Goal: Task Accomplishment & Management: Manage account settings

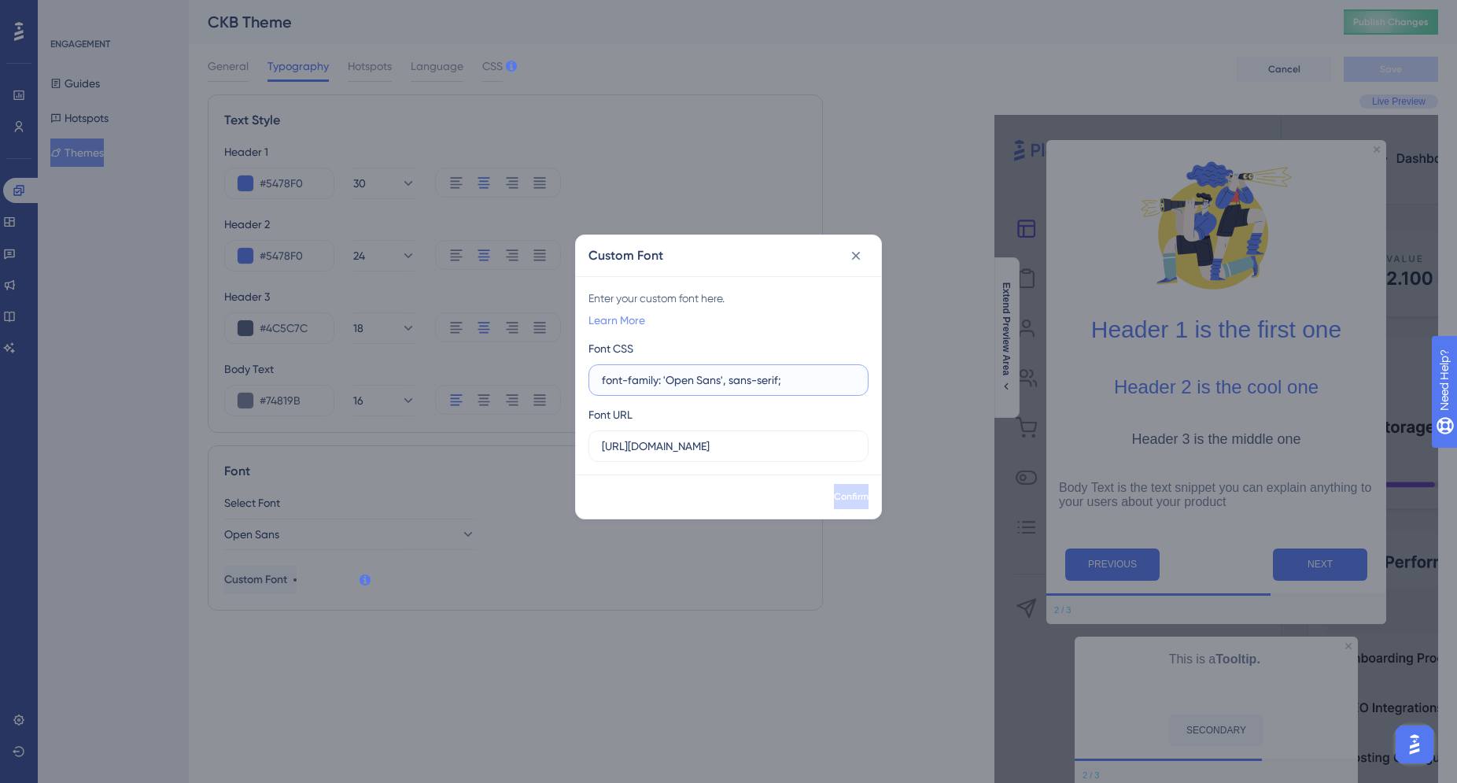
click at [607, 319] on link "Learn More" at bounding box center [616, 320] width 57 height 19
click at [0, 0] on div "Custom Font Enter your custom font here. Learn More Font CSS font-family: 'Open…" at bounding box center [728, 391] width 1457 height 783
drag, startPoint x: 600, startPoint y: 446, endPoint x: 822, endPoint y: 453, distance: 221.9
click at [821, 453] on label "https://fonts.google.com/specimen/Open+Sans" at bounding box center [728, 445] width 280 height 31
click at [821, 453] on input "https://fonts.google.com/specimen/Open+Sans" at bounding box center [728, 445] width 253 height 17
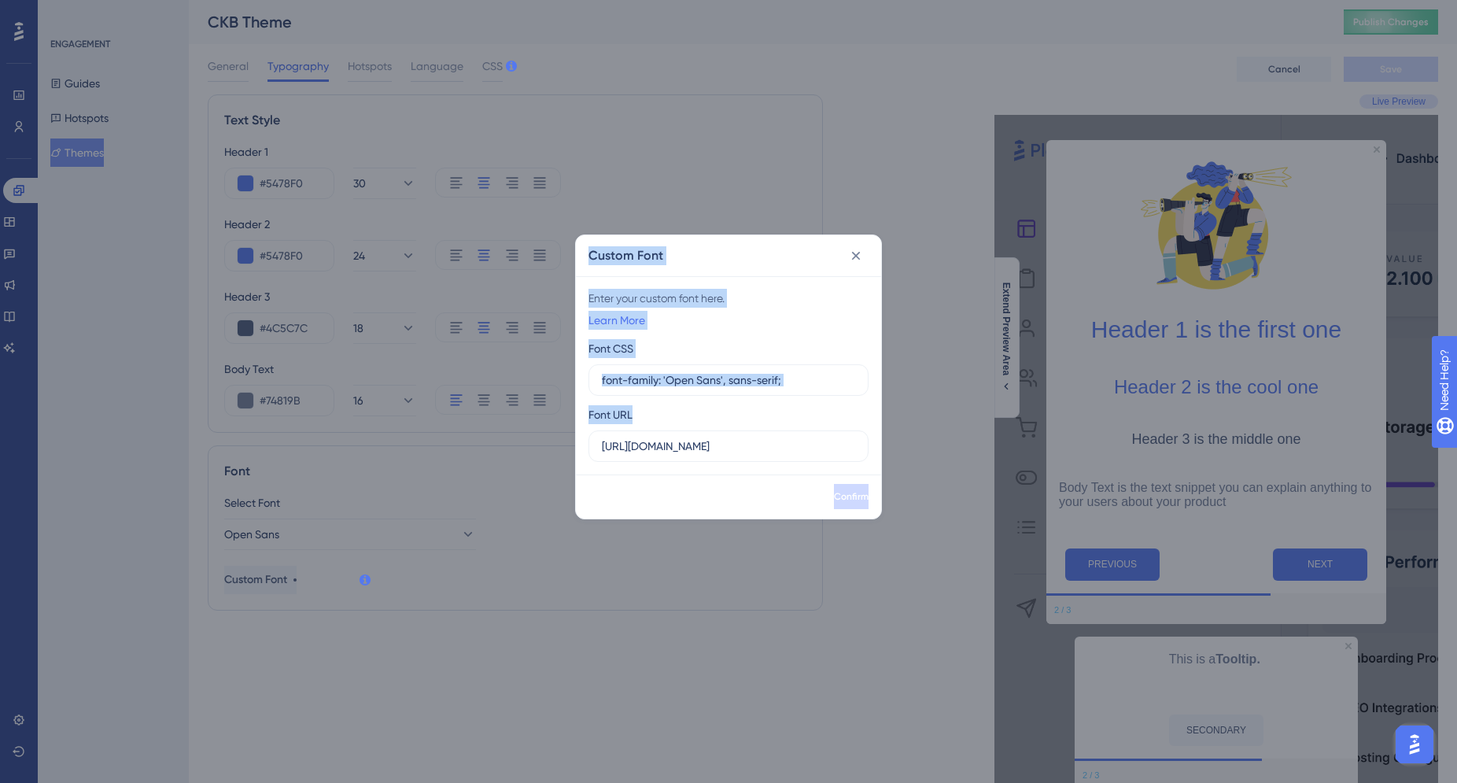
drag, startPoint x: 855, startPoint y: 448, endPoint x: 547, endPoint y: 445, distance: 308.3
click at [547, 445] on div "Custom Font Enter your custom font here. Learn More Font CSS font-family: 'Open…" at bounding box center [728, 391] width 1457 height 783
click at [639, 447] on input "https://fonts.google.com/specimen/Open+Sans" at bounding box center [728, 445] width 253 height 17
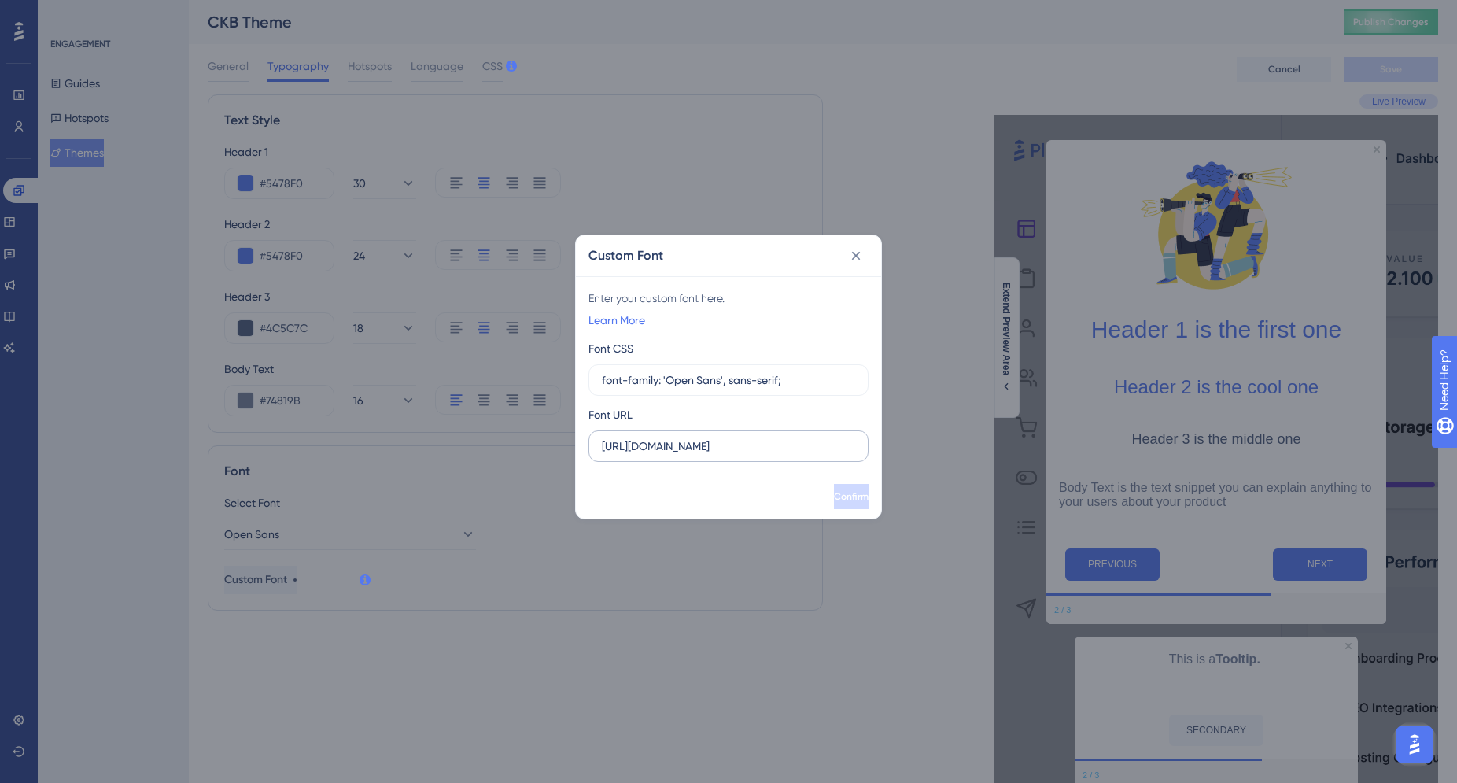
drag, startPoint x: 600, startPoint y: 445, endPoint x: 639, endPoint y: 449, distance: 39.5
click at [679, 450] on label "https://fonts.google.com/specimen/Open+Sans" at bounding box center [728, 445] width 280 height 31
click at [679, 450] on input "https://fonts.google.com/specimen/Open+Sans" at bounding box center [728, 445] width 253 height 17
click at [600, 447] on label "https://fonts.google.com/specimen/Open+Sans" at bounding box center [728, 445] width 280 height 31
click at [602, 447] on input "https://fonts.google.com/specimen/Open+Sans" at bounding box center [728, 445] width 253 height 17
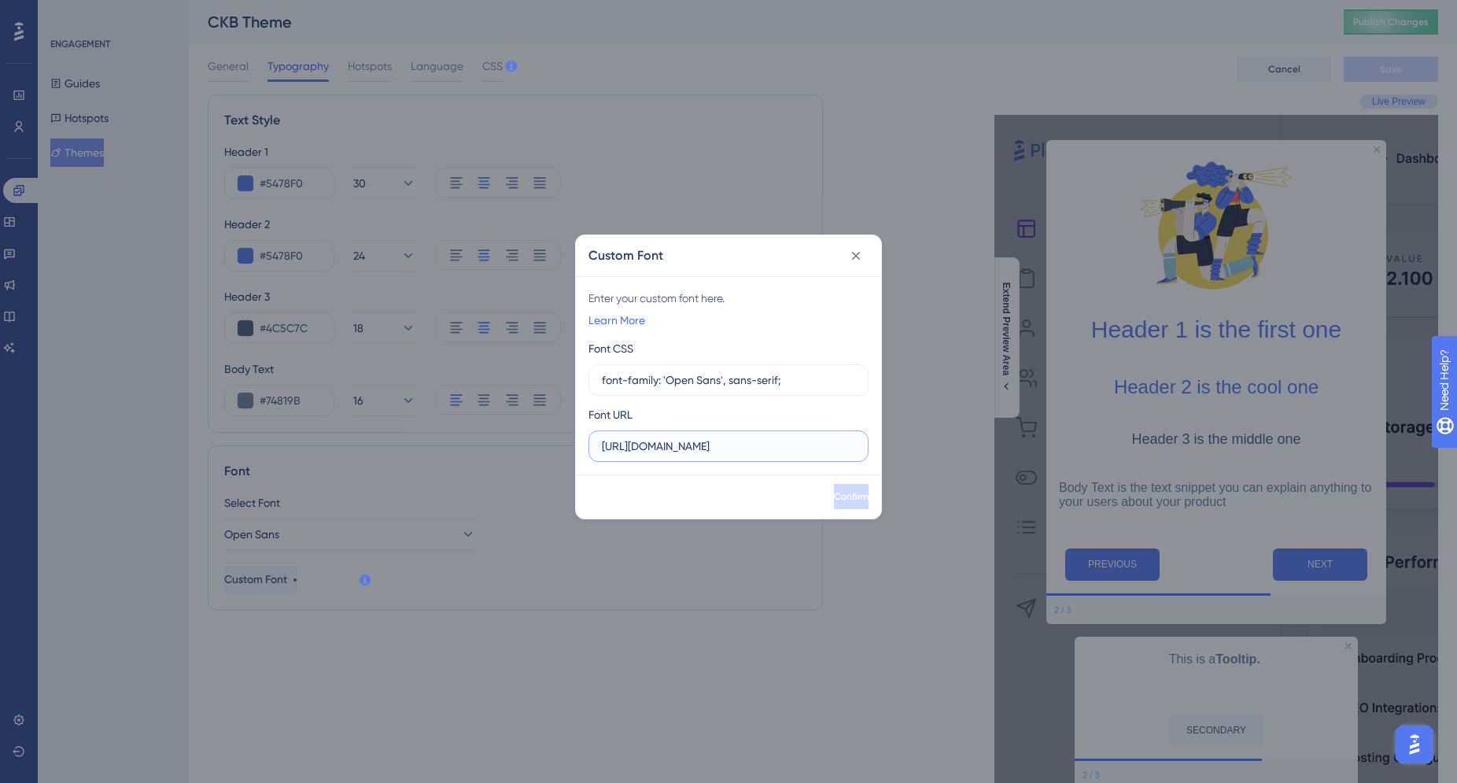
paste input "https://fonts.googleapis.com/css2?family=Open+Sans:ital,wght@0,300..800;1,300..…"
type input "https://https://fonts.googleapis.com/css2?family=Open+Sans:ital,wght@0,300..800…"
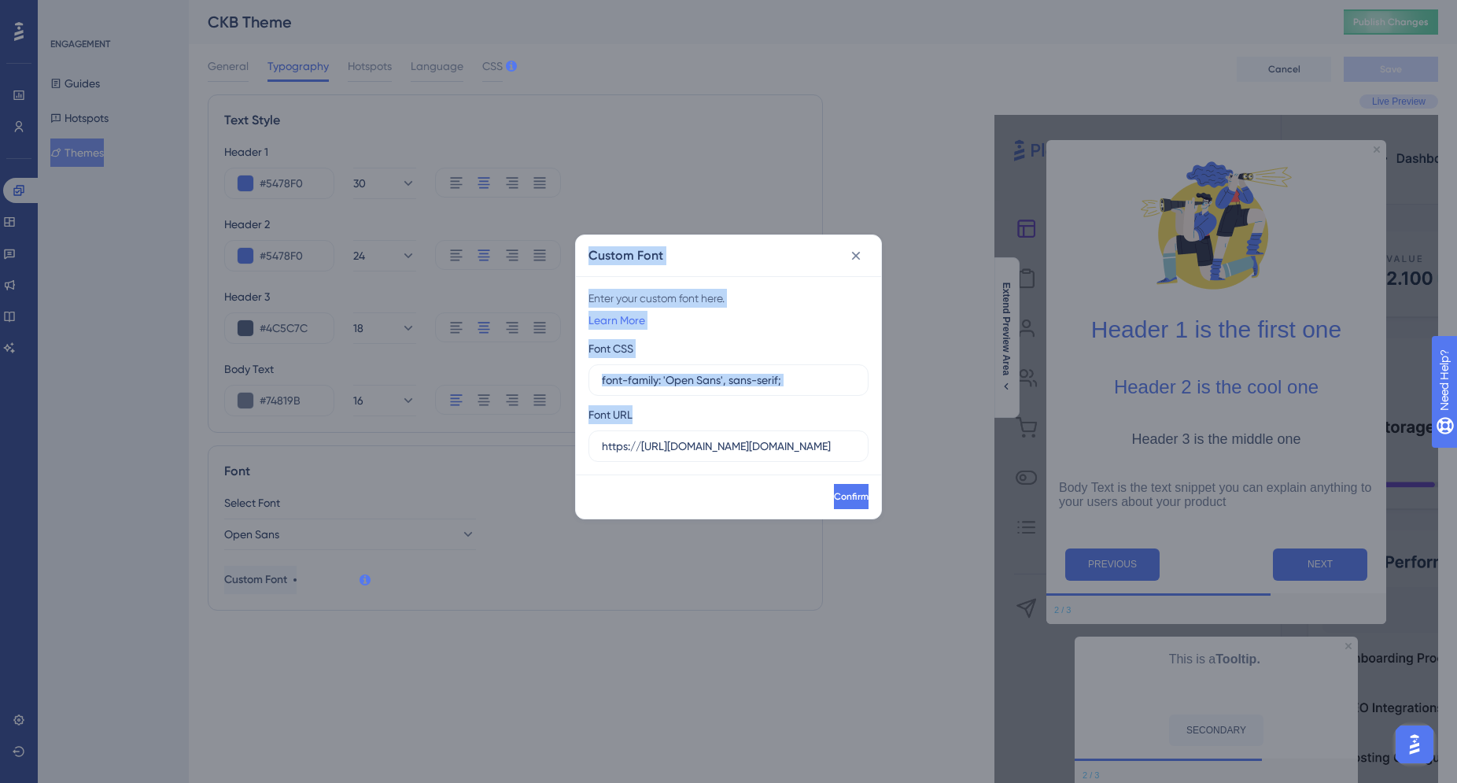
drag, startPoint x: 855, startPoint y: 445, endPoint x: 557, endPoint y: 440, distance: 298.1
click at [557, 440] on div "Custom Font Enter your custom font here. Learn More Font CSS font-family: 'Open…" at bounding box center [728, 391] width 1457 height 783
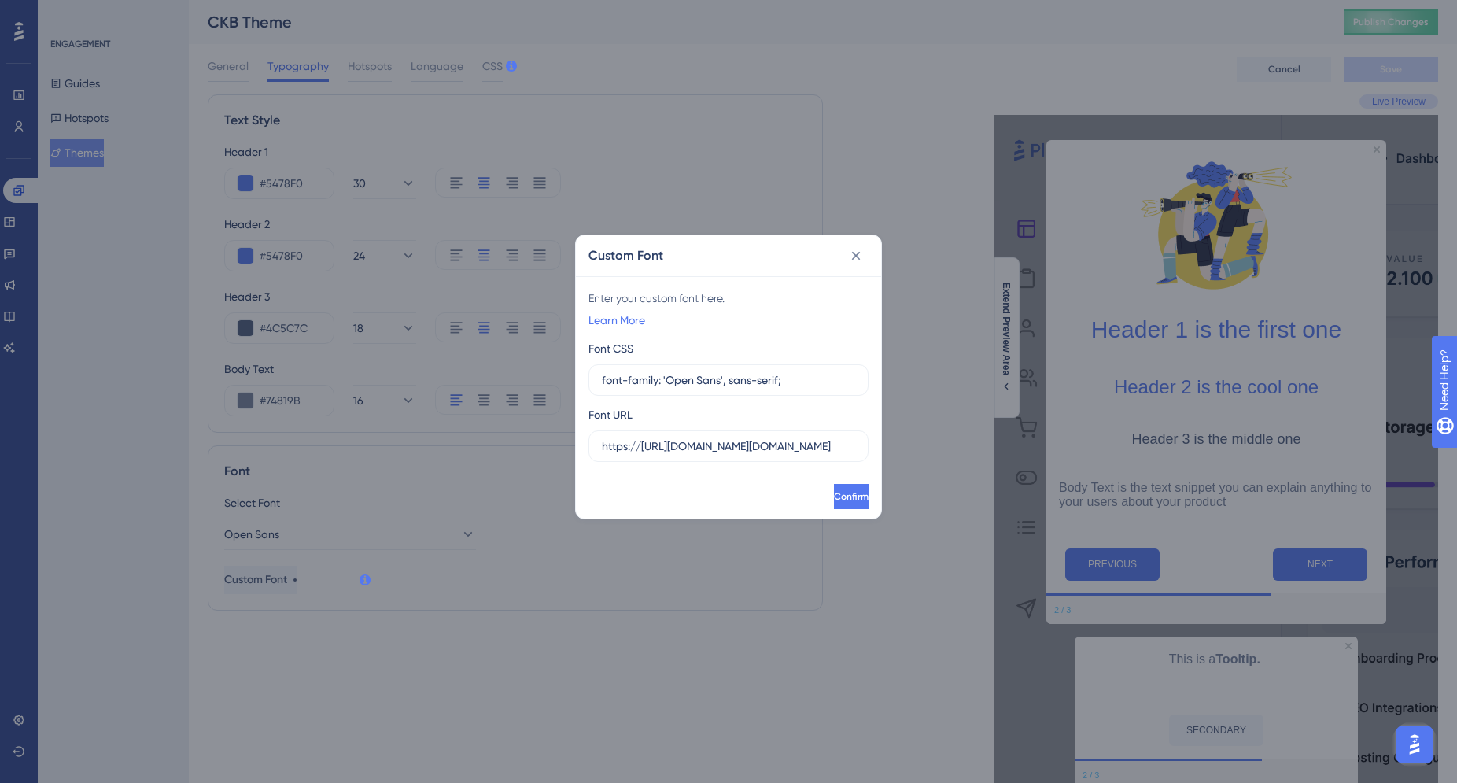
click at [674, 476] on div "Confirm" at bounding box center [728, 496] width 305 height 44
drag, startPoint x: 598, startPoint y: 448, endPoint x: 814, endPoint y: 460, distance: 216.6
click at [846, 454] on label "https://https://fonts.googleapis.com/css2?family=Open+Sans:ital,wght@0,300..800…" at bounding box center [728, 445] width 280 height 31
click at [846, 454] on input "https://https://fonts.googleapis.com/css2?family=Open+Sans:ital,wght@0,300..800…" at bounding box center [728, 445] width 253 height 17
click at [861, 450] on label "https://https://fonts.googleapis.com/css2?family=Open+Sans:ital,wght@0,300..800…" at bounding box center [728, 445] width 280 height 31
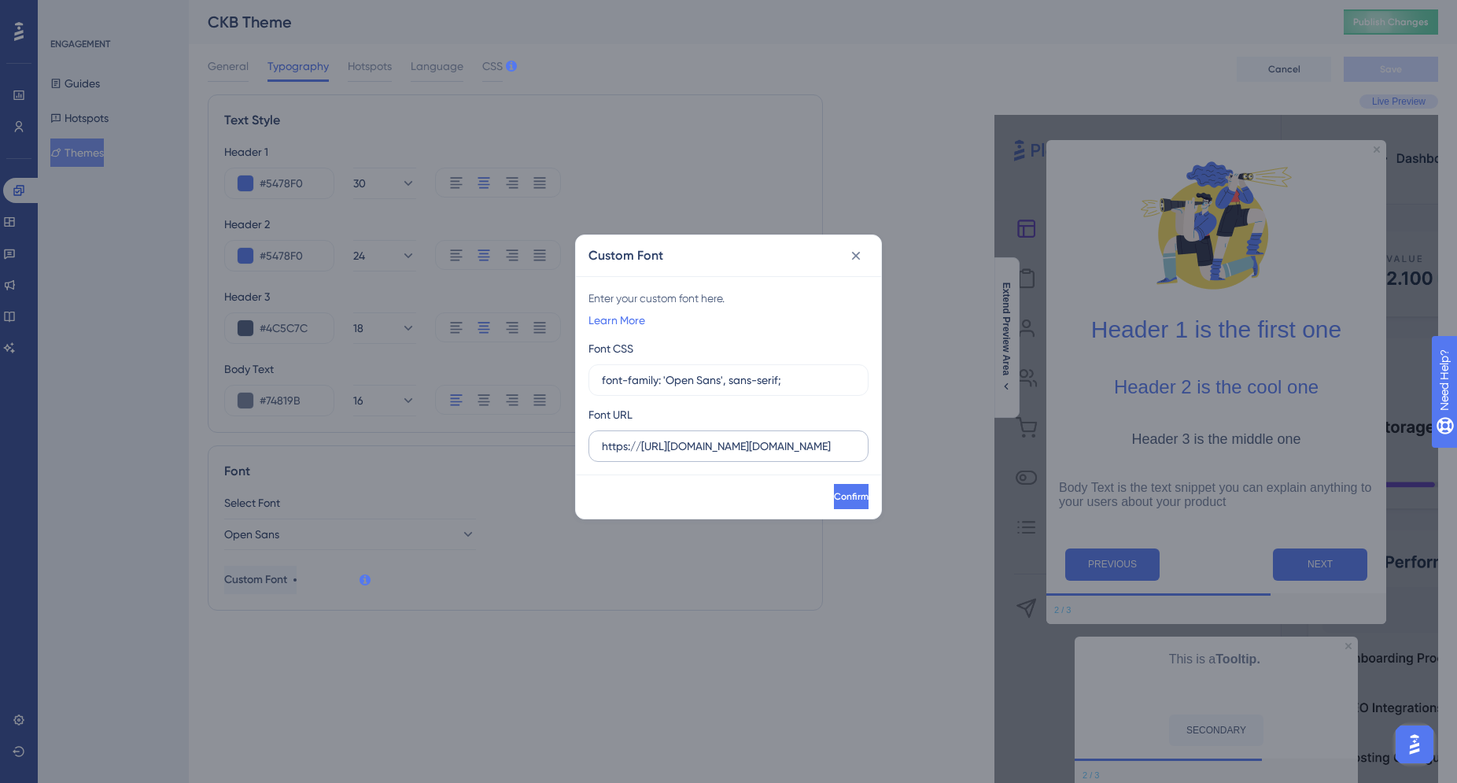
click at [855, 450] on input "https://https://fonts.googleapis.com/css2?family=Open+Sans:ital,wght@0,300..800…" at bounding box center [728, 445] width 253 height 17
click at [848, 258] on icon at bounding box center [856, 256] width 16 height 16
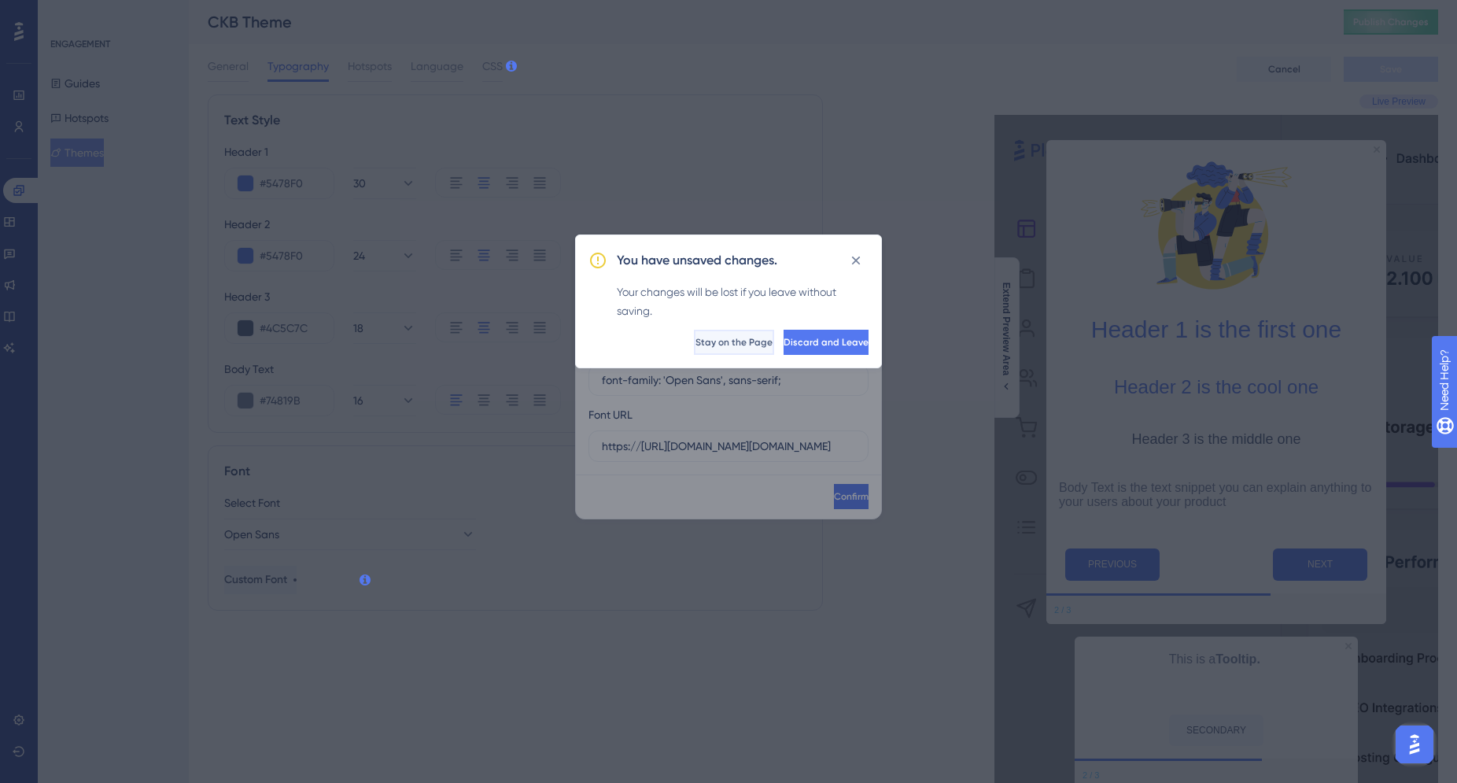
click at [694, 348] on button "Stay on the Page" at bounding box center [734, 342] width 80 height 25
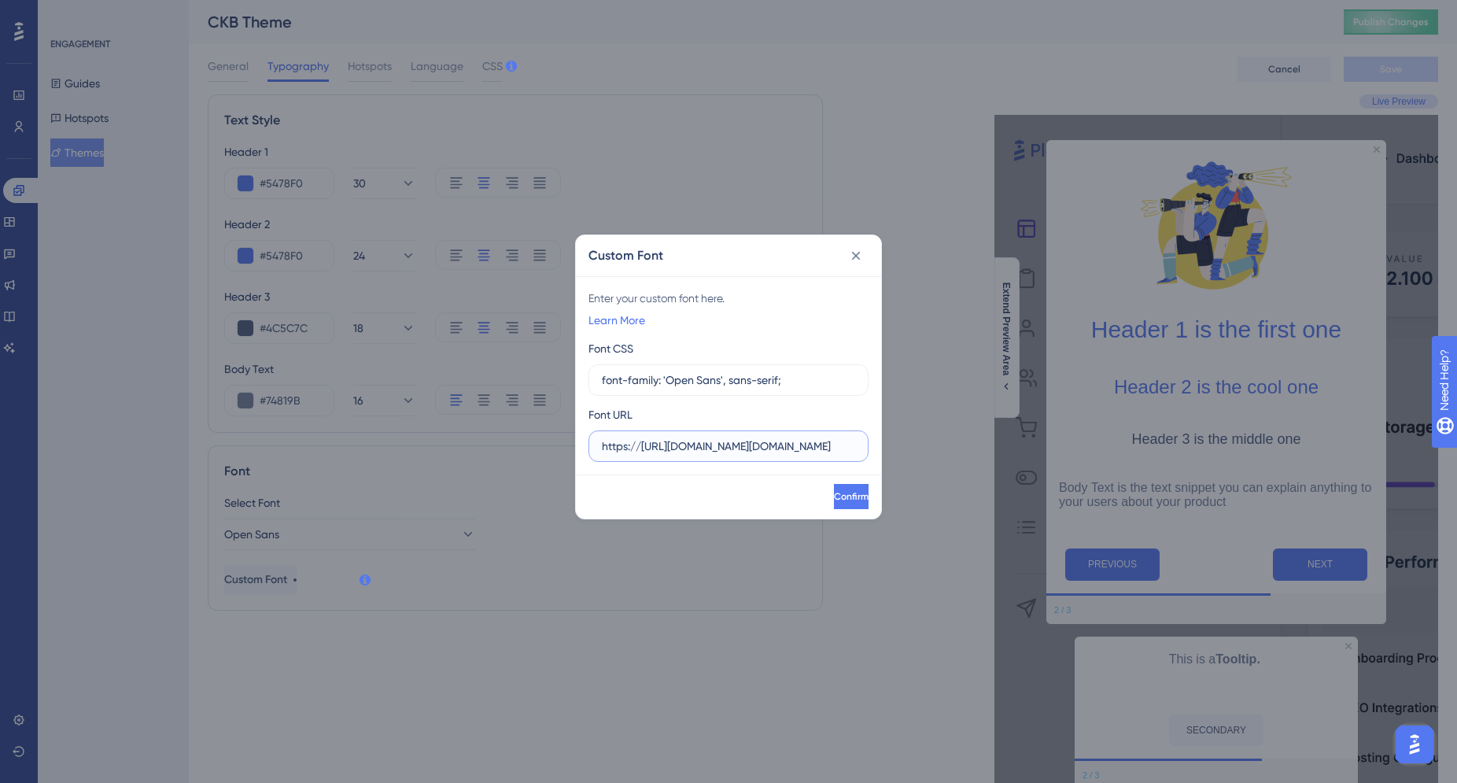
click at [622, 449] on input "https://https://fonts.googleapis.com/css2?family=Open+Sans:ital,wght@0,300..800…" at bounding box center [728, 445] width 253 height 17
drag, startPoint x: 601, startPoint y: 448, endPoint x: 862, endPoint y: 450, distance: 261.1
click at [862, 450] on label "https://https://fonts.googleapis.com/css2?family=Open+Sans:ital,wght@0,300..800…" at bounding box center [728, 445] width 280 height 31
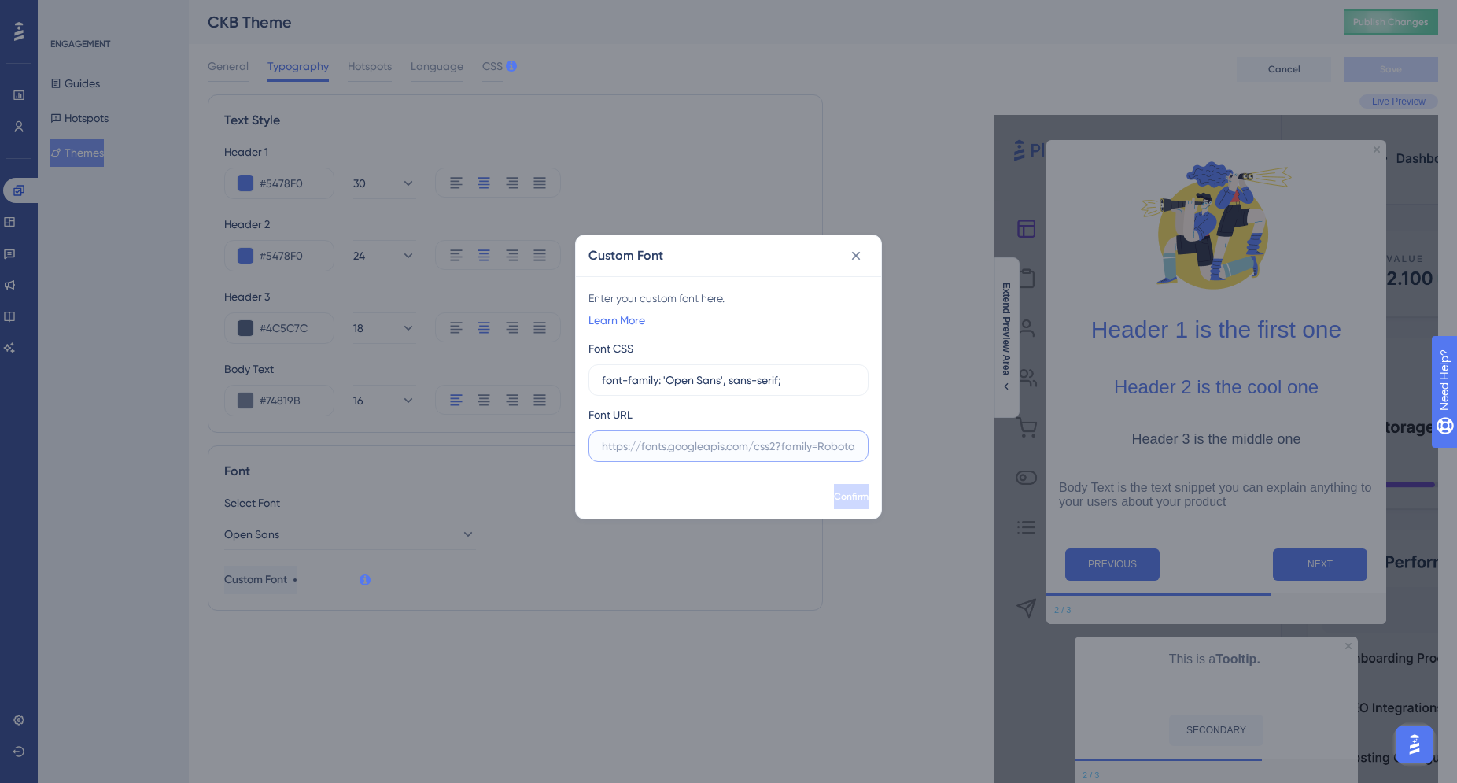
paste input "https://fonts.googleapis.com/css2?family=Open+Sans:ital,wght@0,300..800;1,300..…"
type input "https://fonts.googleapis.com/css2?family=Open+Sans:ital,wght@0,300..800;1,300..…"
click at [668, 382] on input "font-family: 'Open Sans', sans-serif;" at bounding box center [728, 379] width 253 height 17
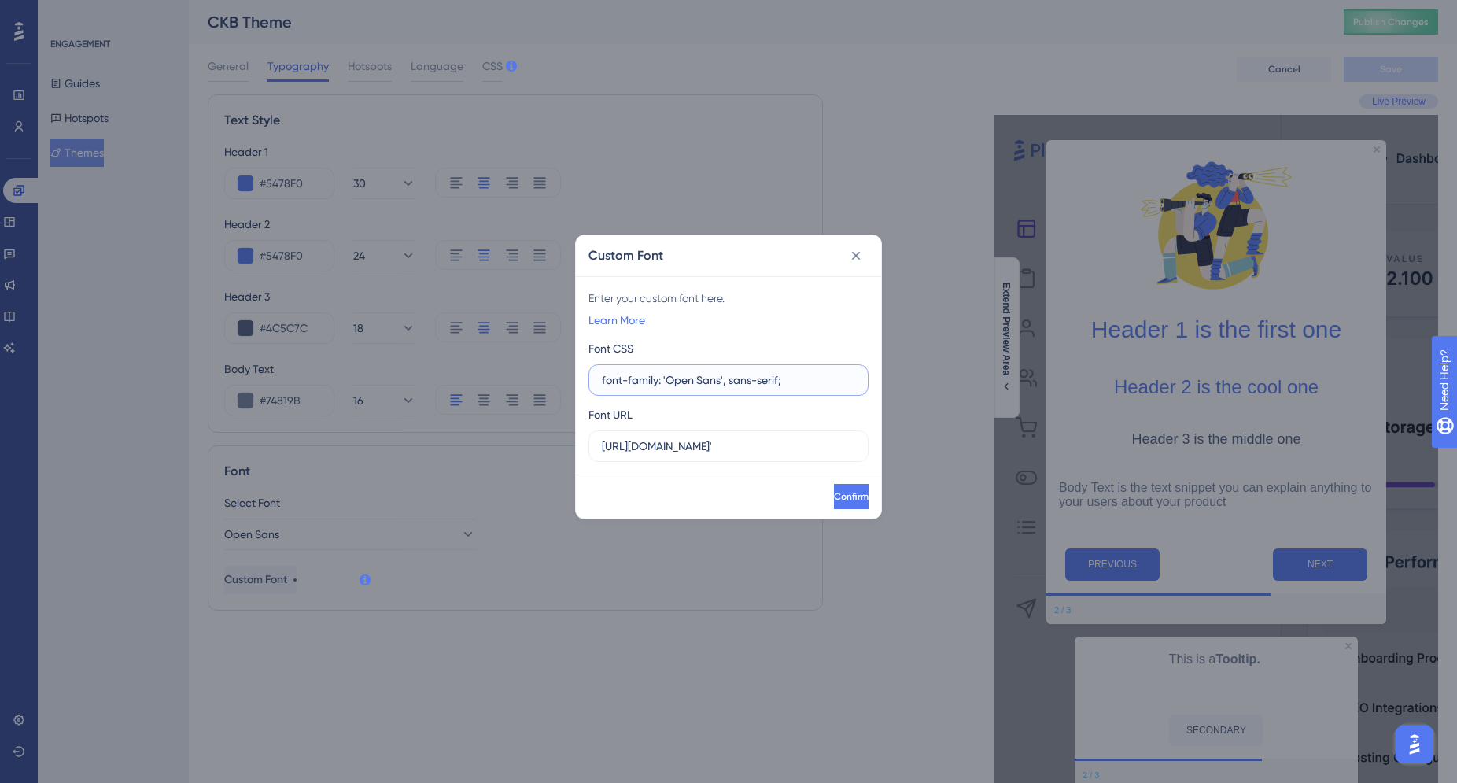
drag, startPoint x: 808, startPoint y: 388, endPoint x: 801, endPoint y: 381, distance: 9.5
click at [808, 388] on input "font-family: 'Open Sans', sans-serif;" at bounding box center [728, 379] width 253 height 17
drag, startPoint x: 802, startPoint y: 381, endPoint x: 448, endPoint y: 374, distance: 354.0
click at [448, 374] on div "Custom Font Enter your custom font here. Learn More Font CSS font-family: 'Open…" at bounding box center [728, 391] width 1457 height 783
paste input ""Open Sans", sans-serif"
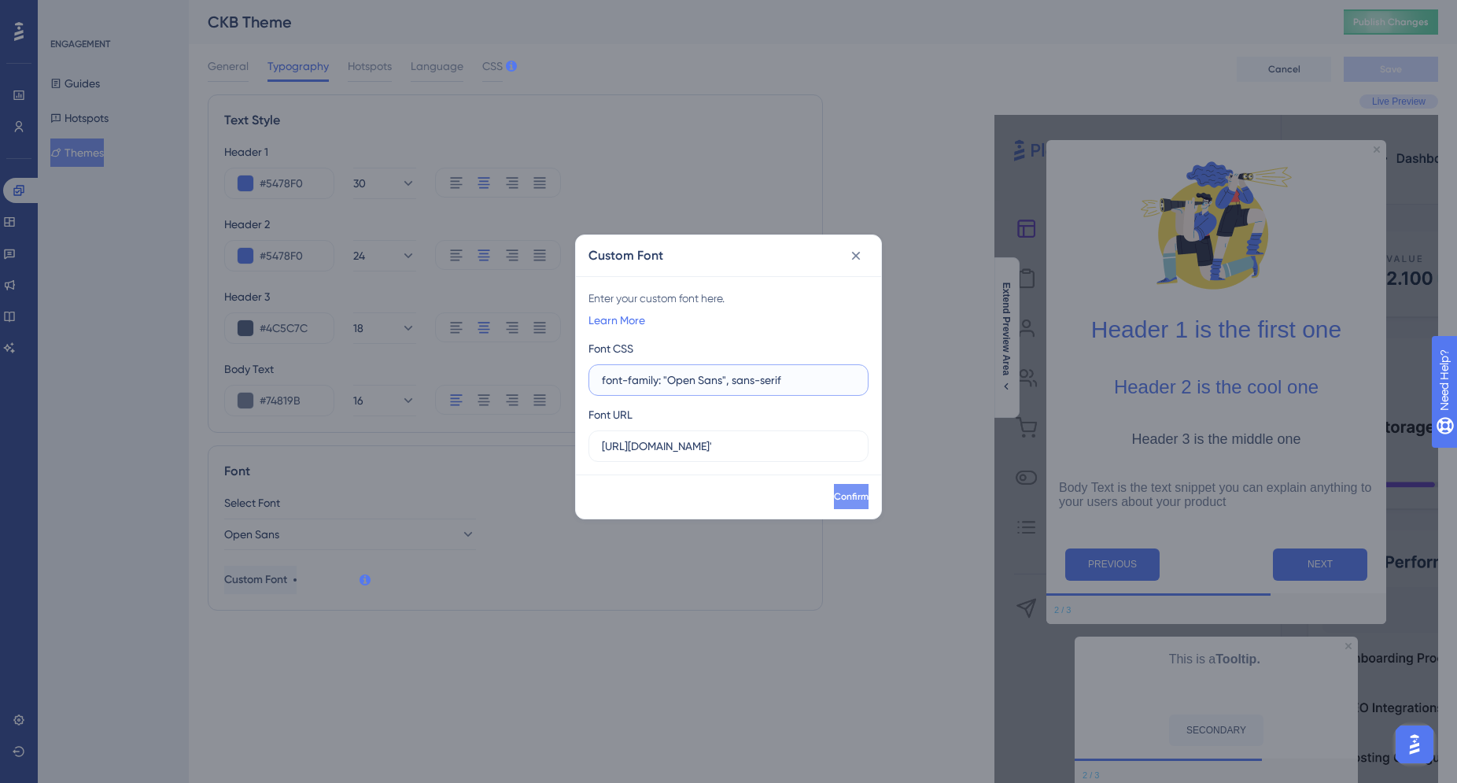
type input "font-family: "Open Sans", sans-serif"
click at [832, 500] on span "Confirm" at bounding box center [849, 496] width 35 height 13
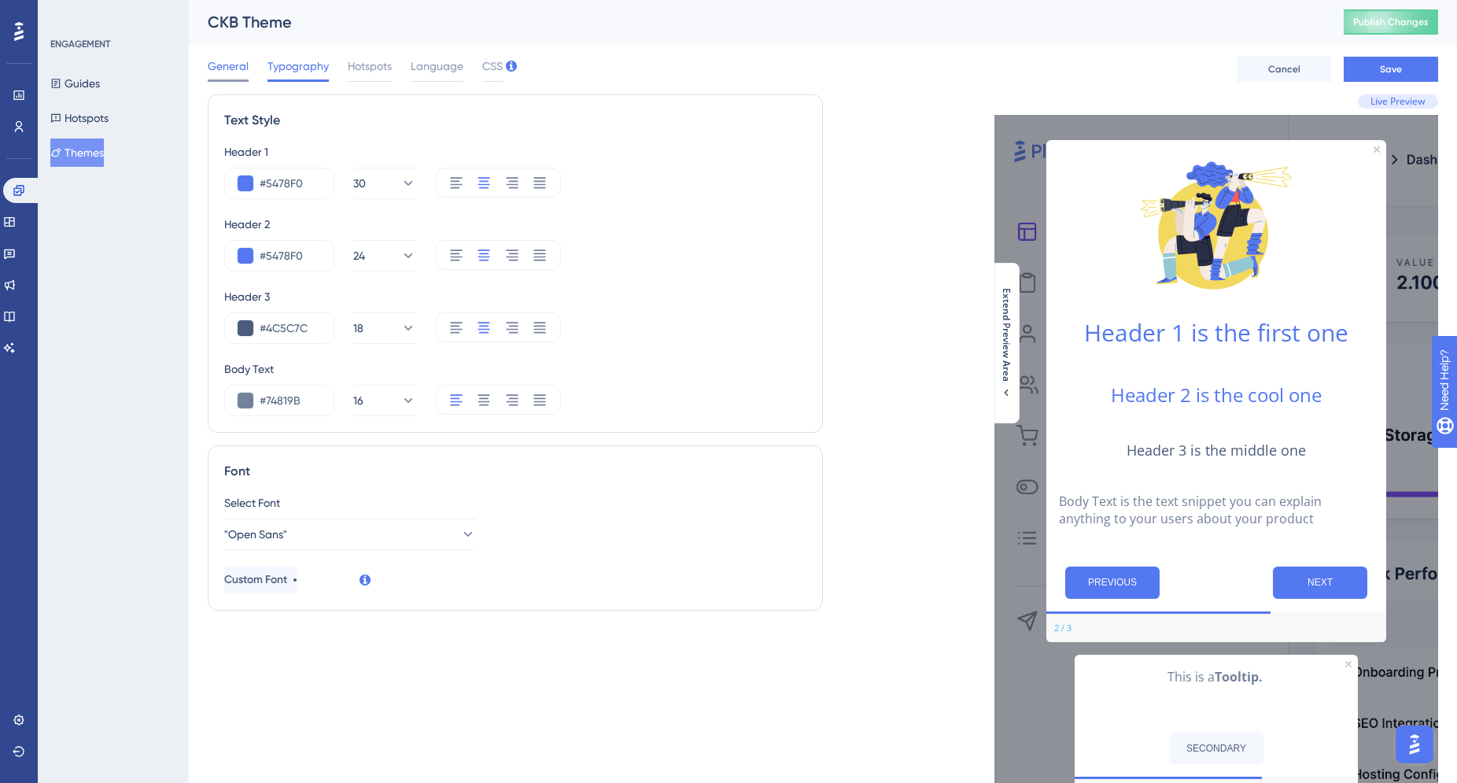
click at [224, 70] on span "General" at bounding box center [228, 66] width 41 height 19
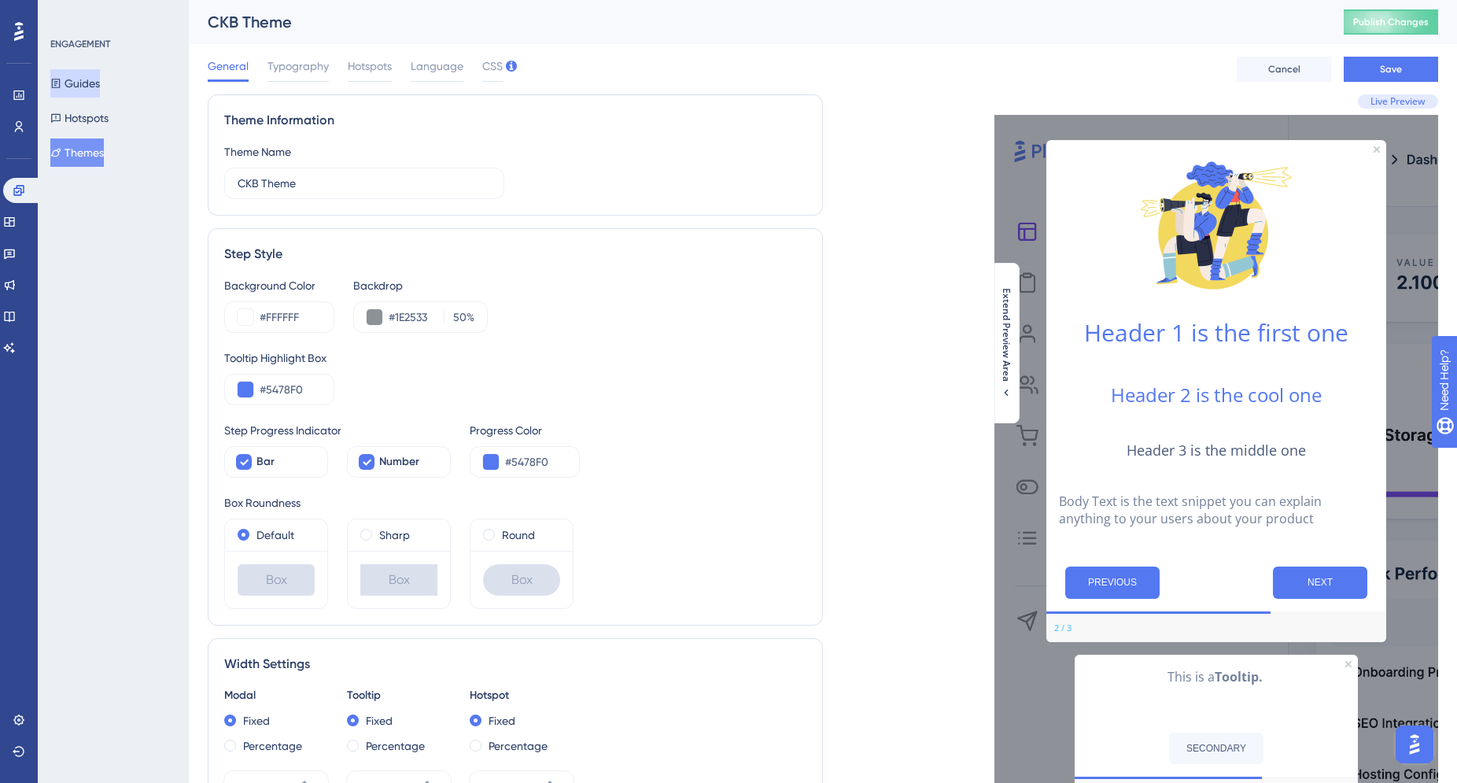
click at [77, 79] on button "Guides" at bounding box center [75, 83] width 50 height 28
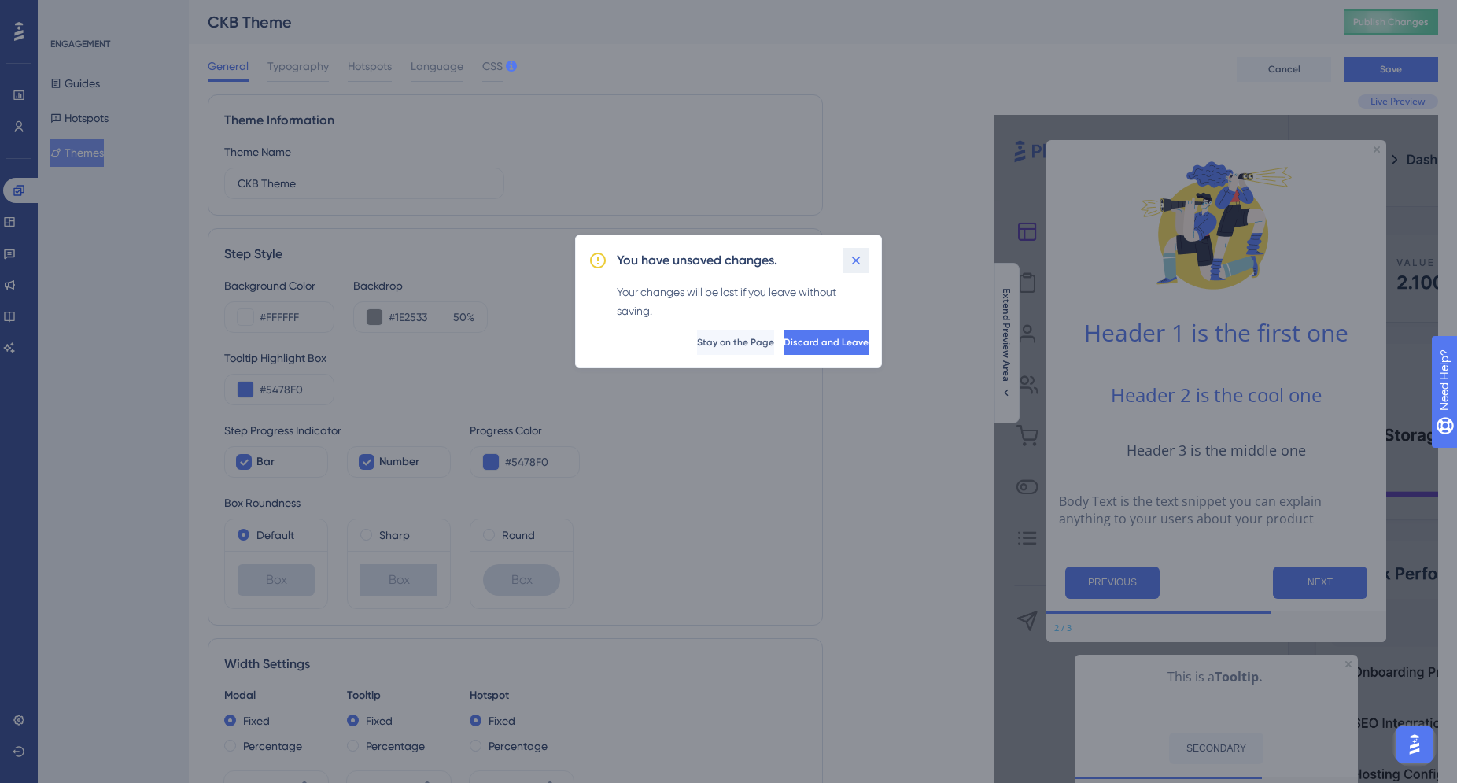
click at [852, 263] on icon at bounding box center [856, 260] width 9 height 9
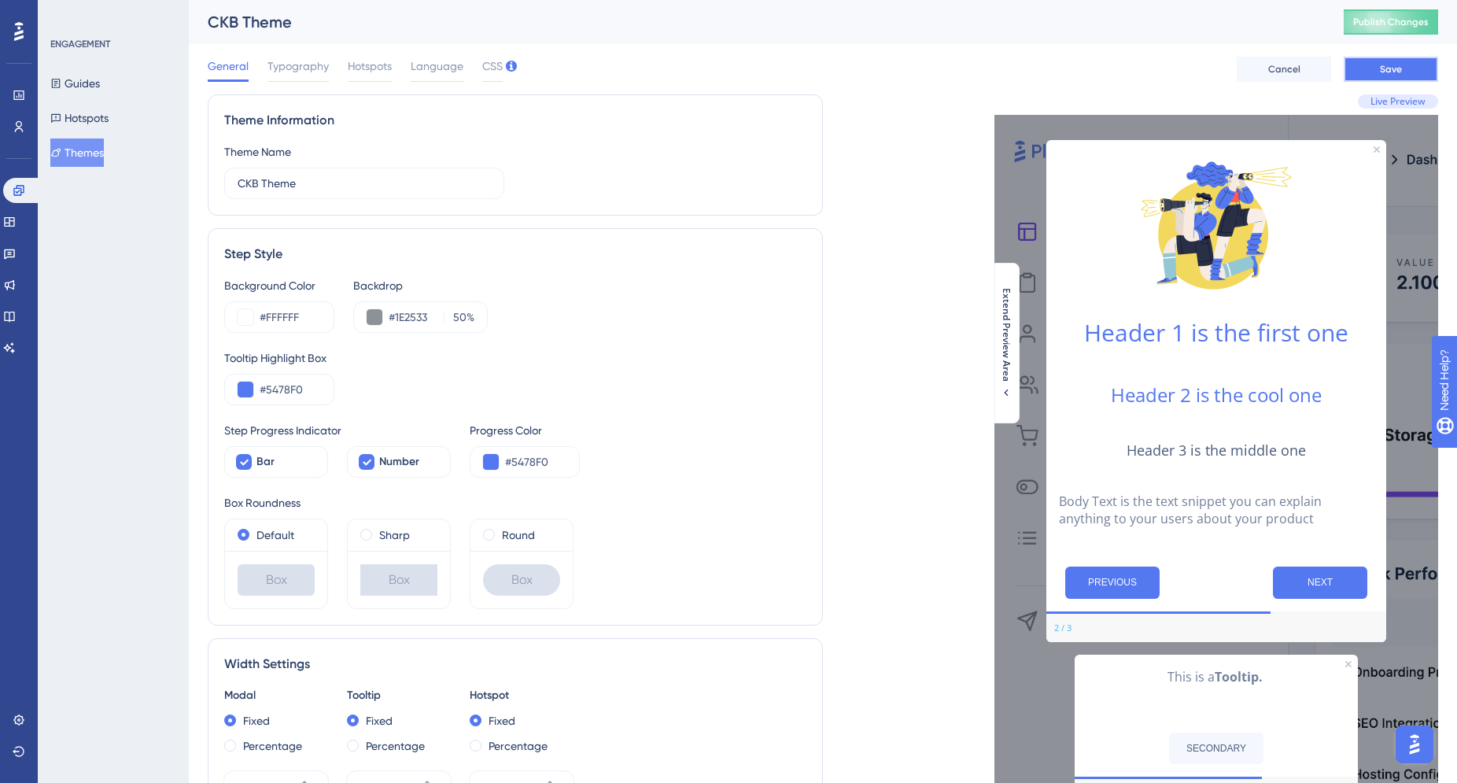
click at [1411, 64] on button "Save" at bounding box center [1390, 69] width 94 height 25
click at [308, 76] on div "Typography" at bounding box center [297, 69] width 61 height 25
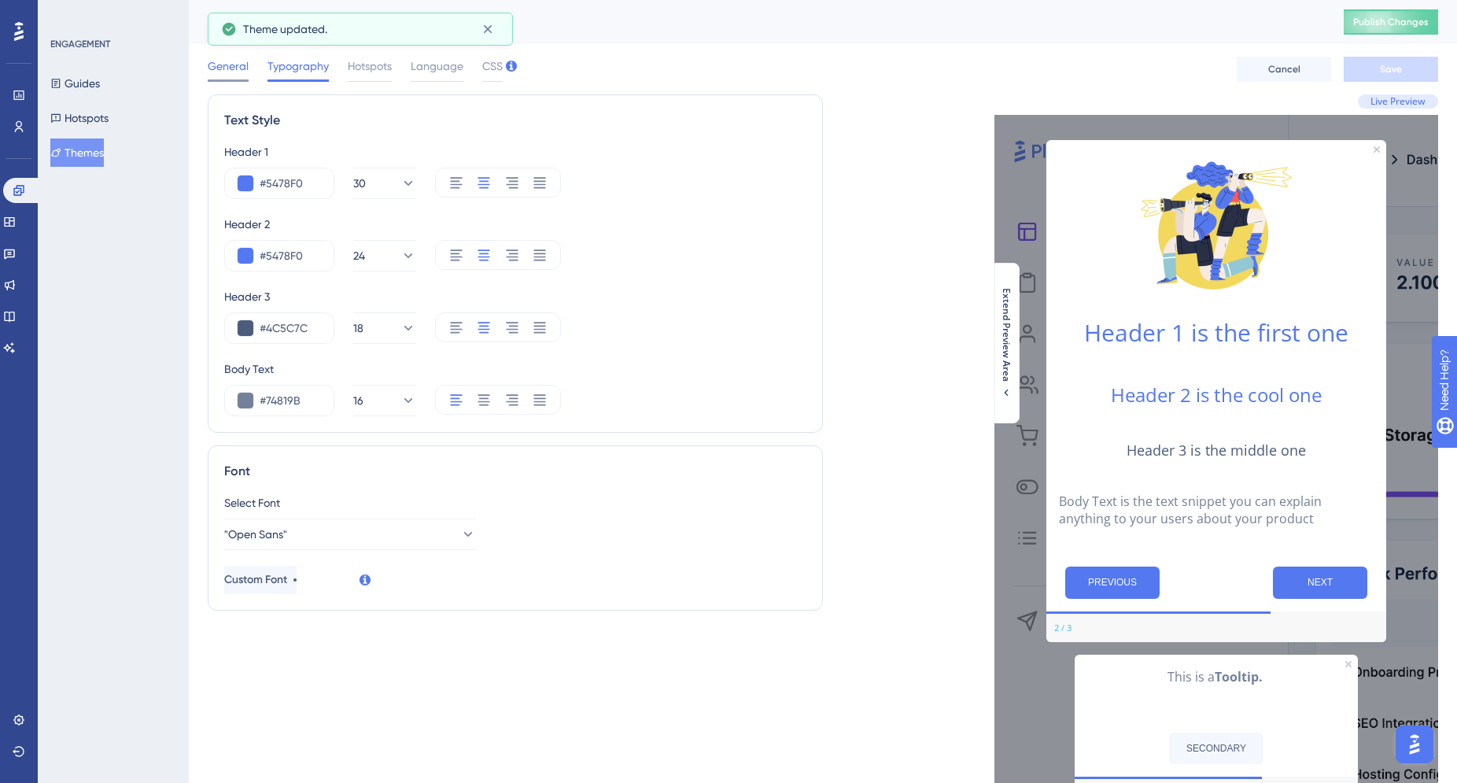
click at [226, 66] on span "General" at bounding box center [228, 66] width 41 height 19
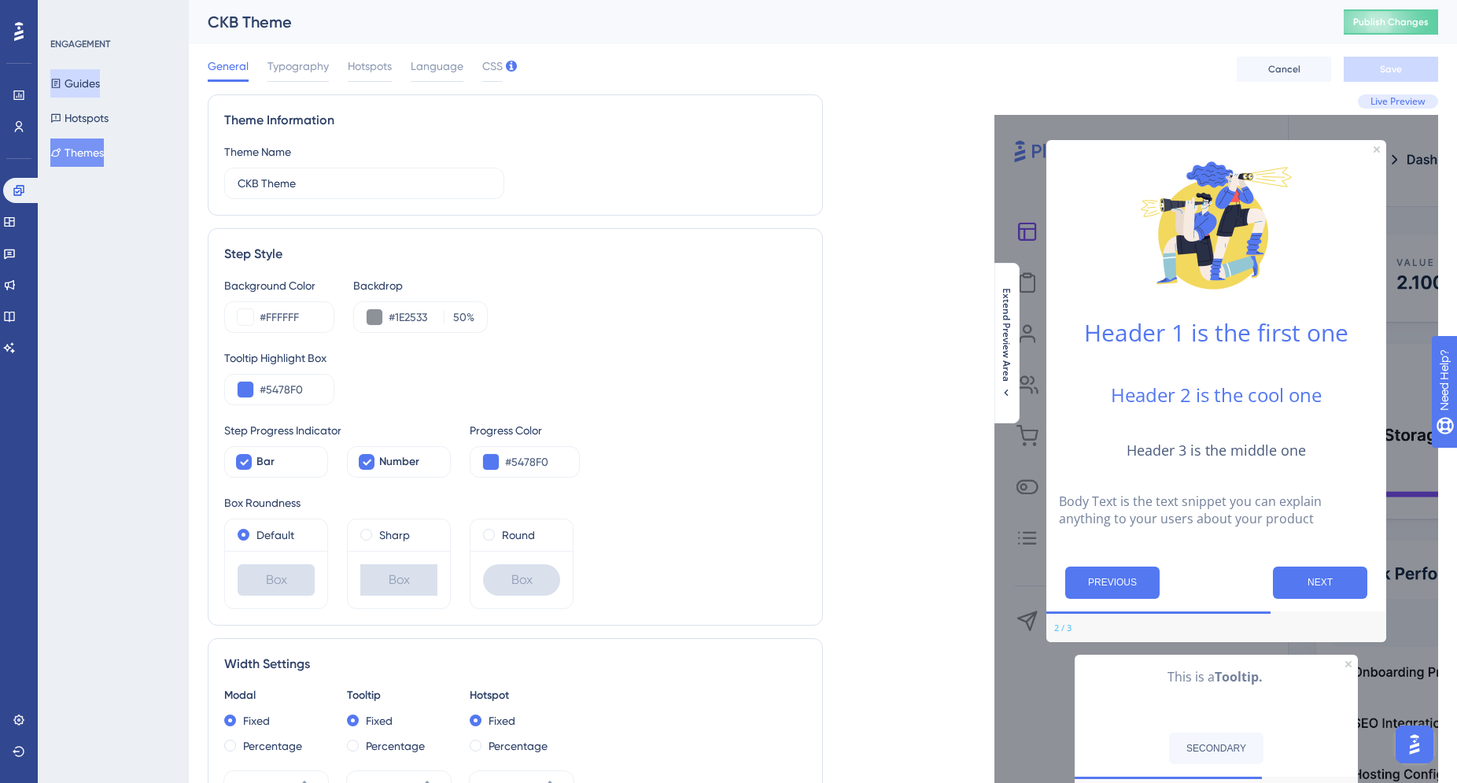
click at [77, 85] on button "Guides" at bounding box center [75, 83] width 50 height 28
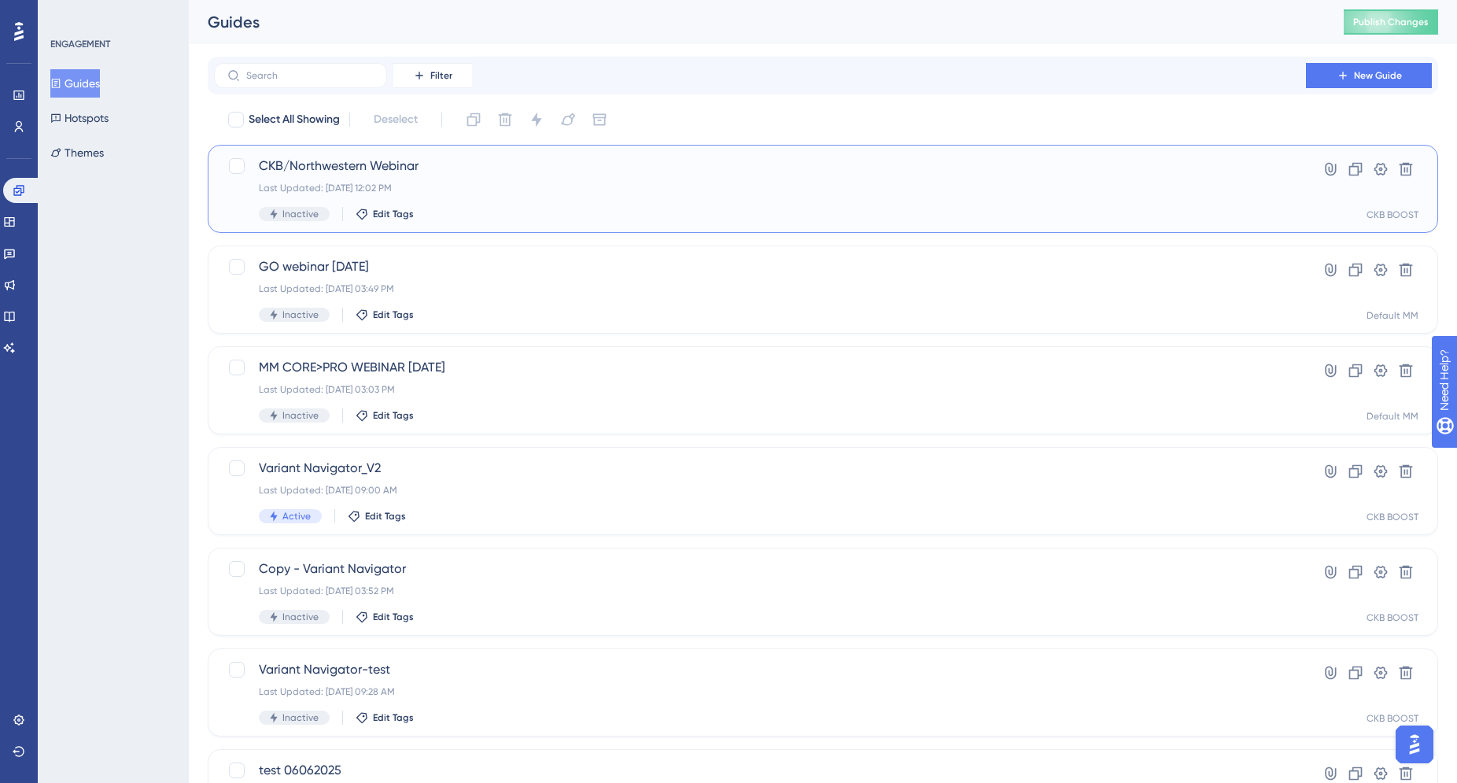
click at [393, 176] on div "CKB/Northwestern Webinar Last Updated: Sep 11 2025, 12:02 PM Inactive Edit Tags" at bounding box center [760, 189] width 1002 height 64
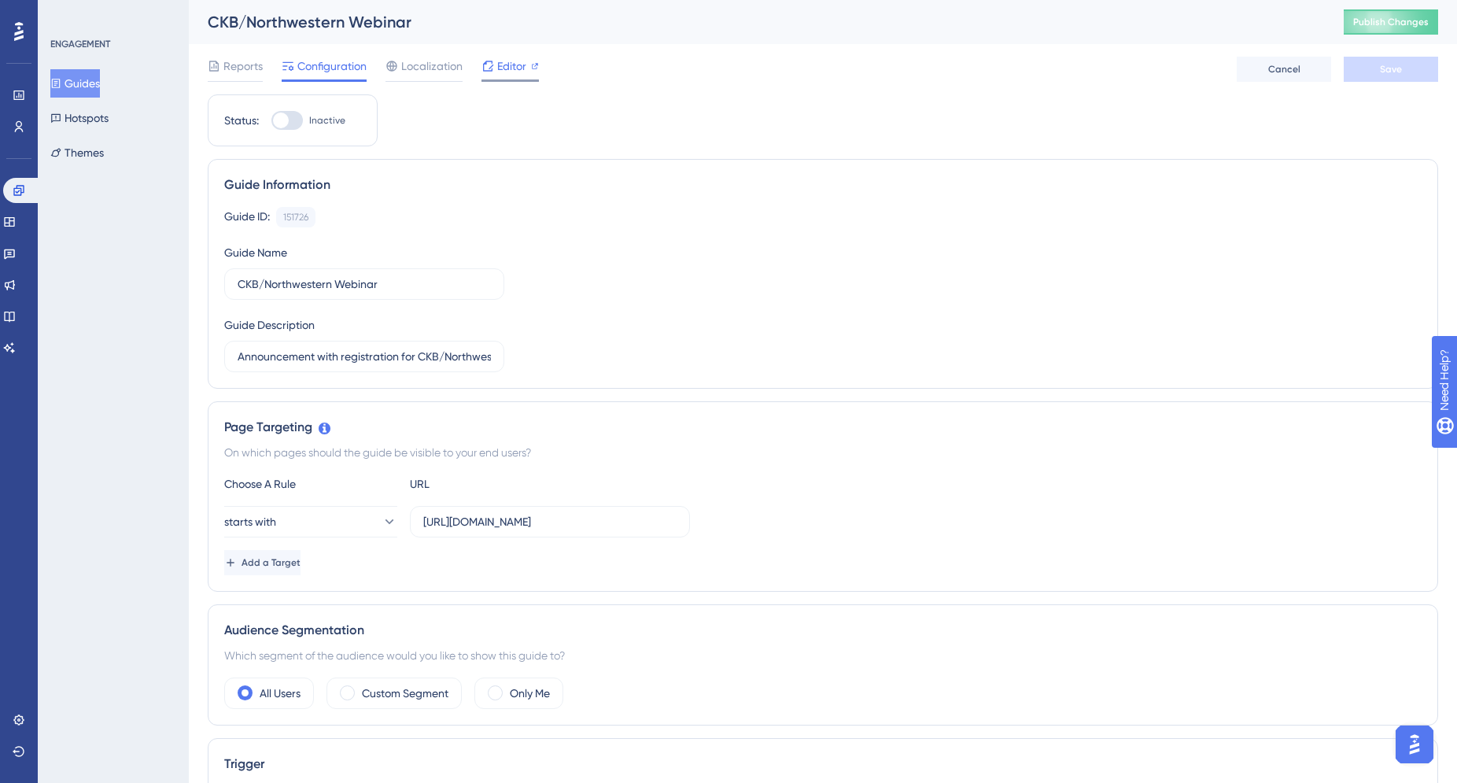
click at [525, 68] on span "Editor" at bounding box center [511, 66] width 29 height 19
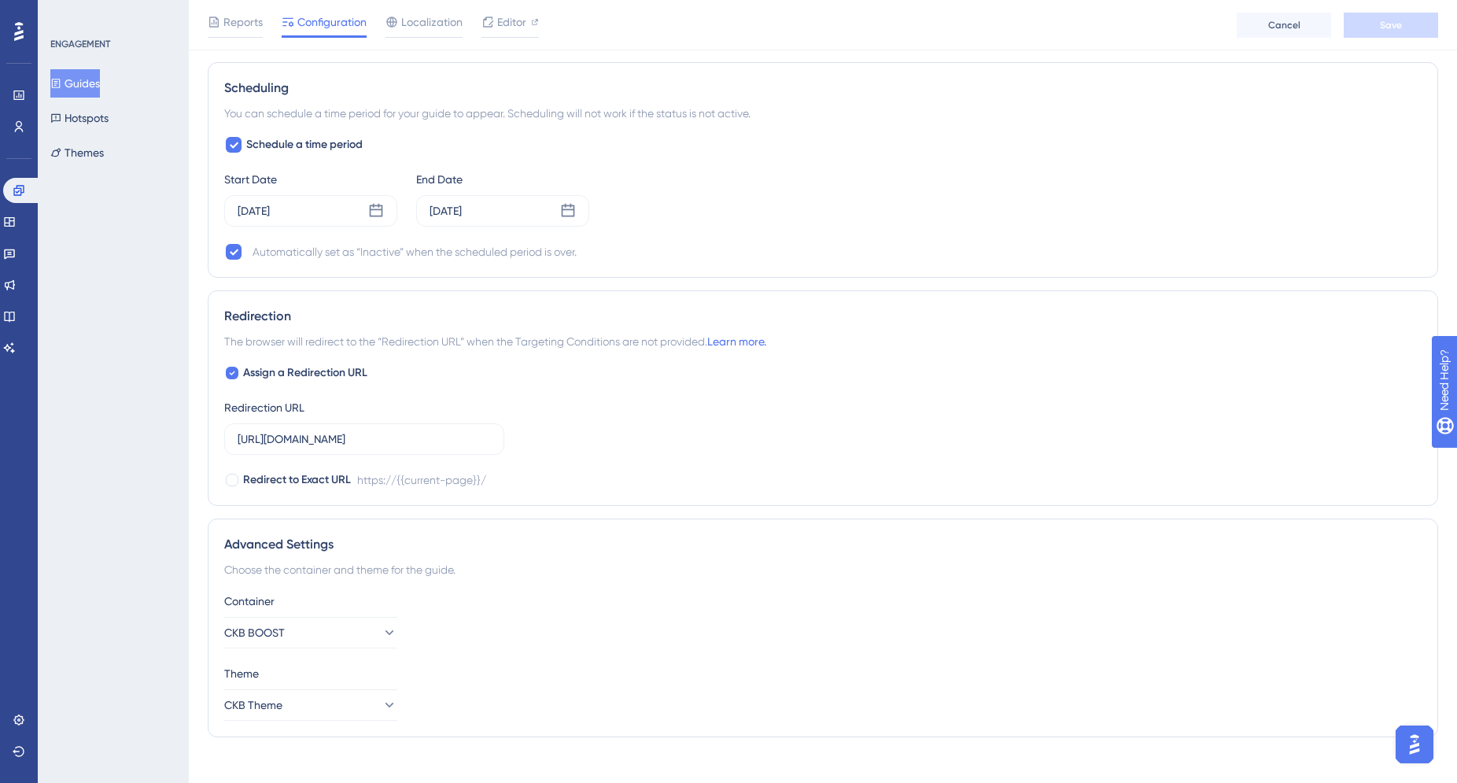
scroll to position [1000, 0]
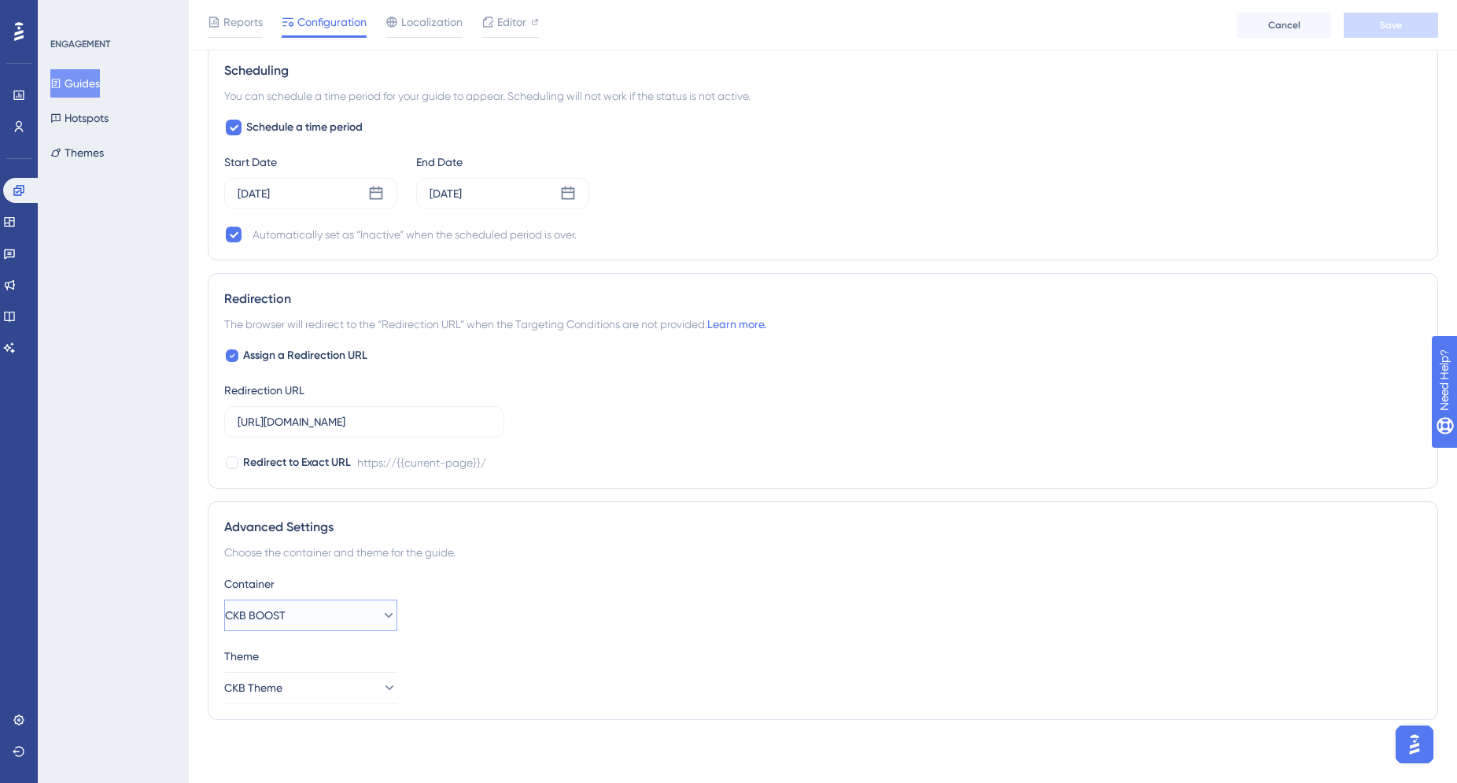
click at [319, 613] on button "CKB BOOST" at bounding box center [310, 614] width 173 height 31
click at [287, 694] on span "CKB CORE" at bounding box center [260, 693] width 53 height 19
drag, startPoint x: 344, startPoint y: 616, endPoint x: 315, endPoint y: 624, distance: 30.4
click at [344, 616] on button "CKB CORE" at bounding box center [310, 614] width 173 height 31
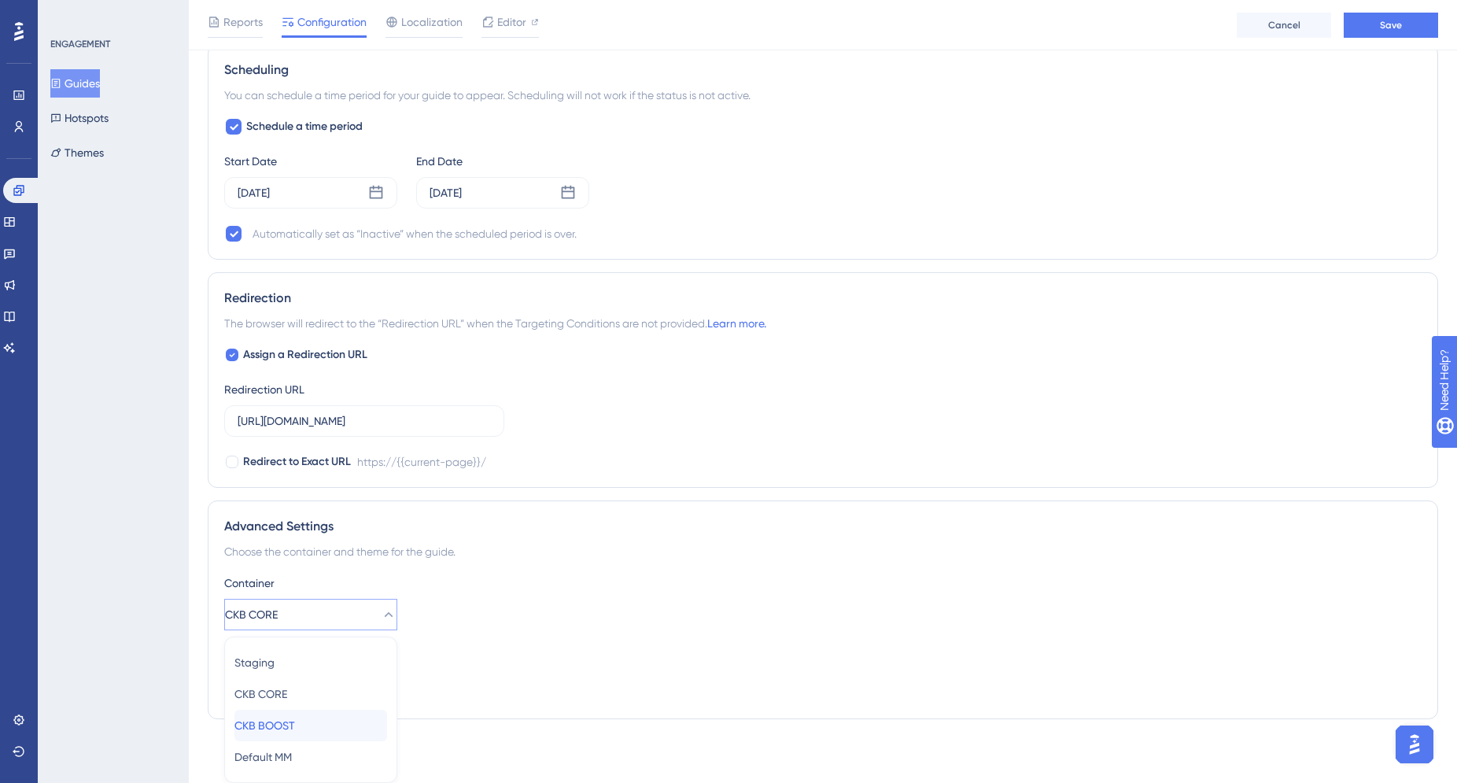
click at [309, 715] on div "CKB BOOST CKB BOOST" at bounding box center [310, 724] width 153 height 31
click at [354, 683] on button "CKB Theme" at bounding box center [310, 687] width 173 height 31
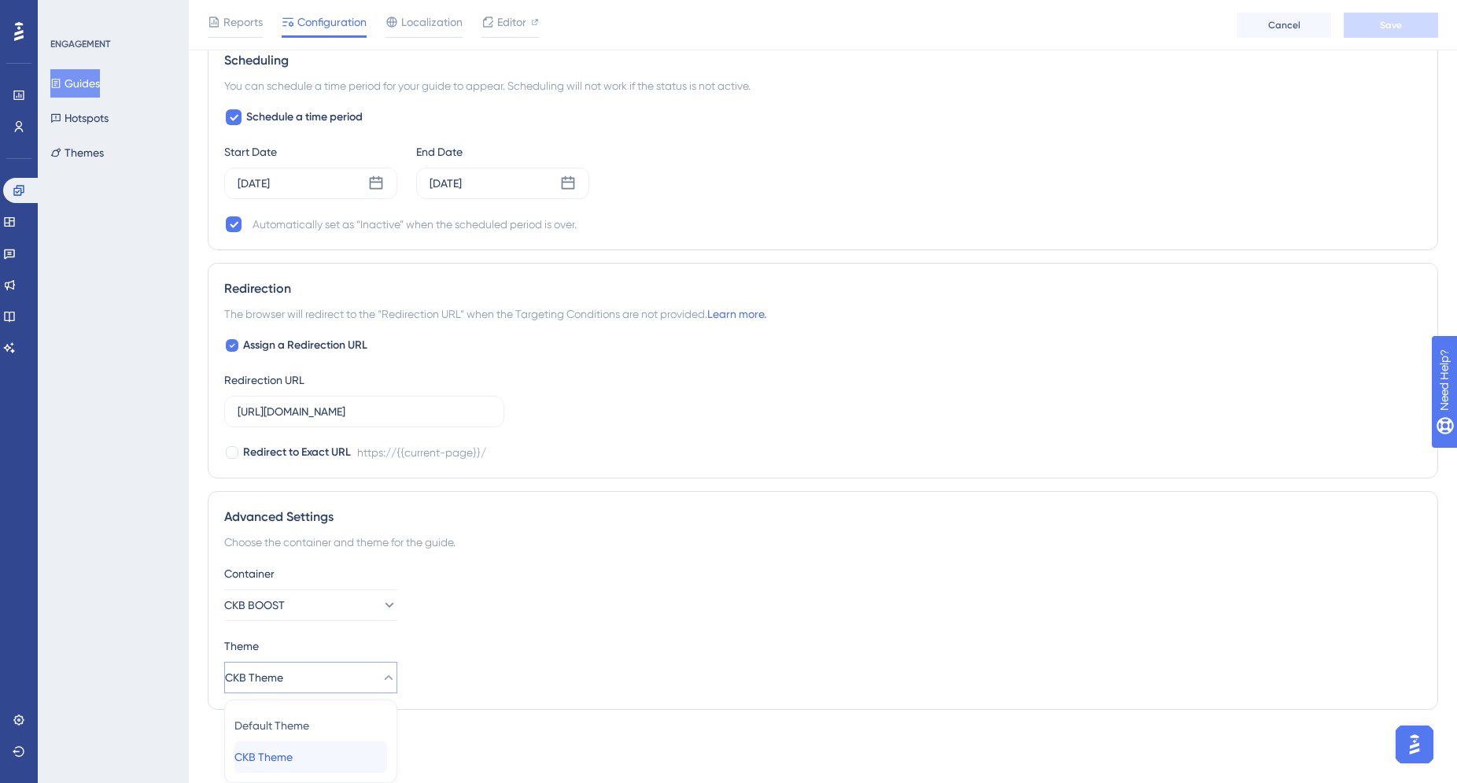
click at [308, 757] on div "CKB Theme CKB Theme" at bounding box center [310, 756] width 153 height 31
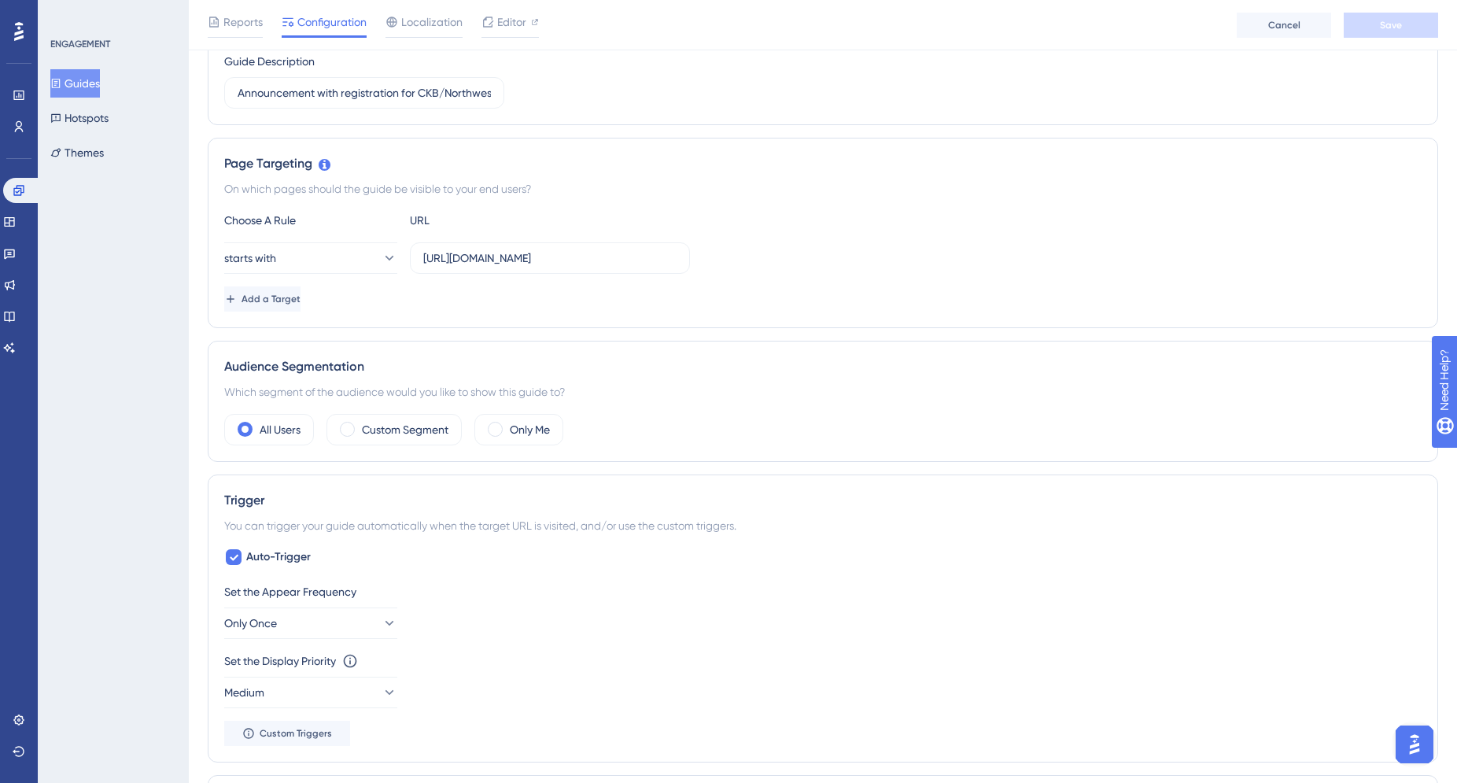
scroll to position [0, 0]
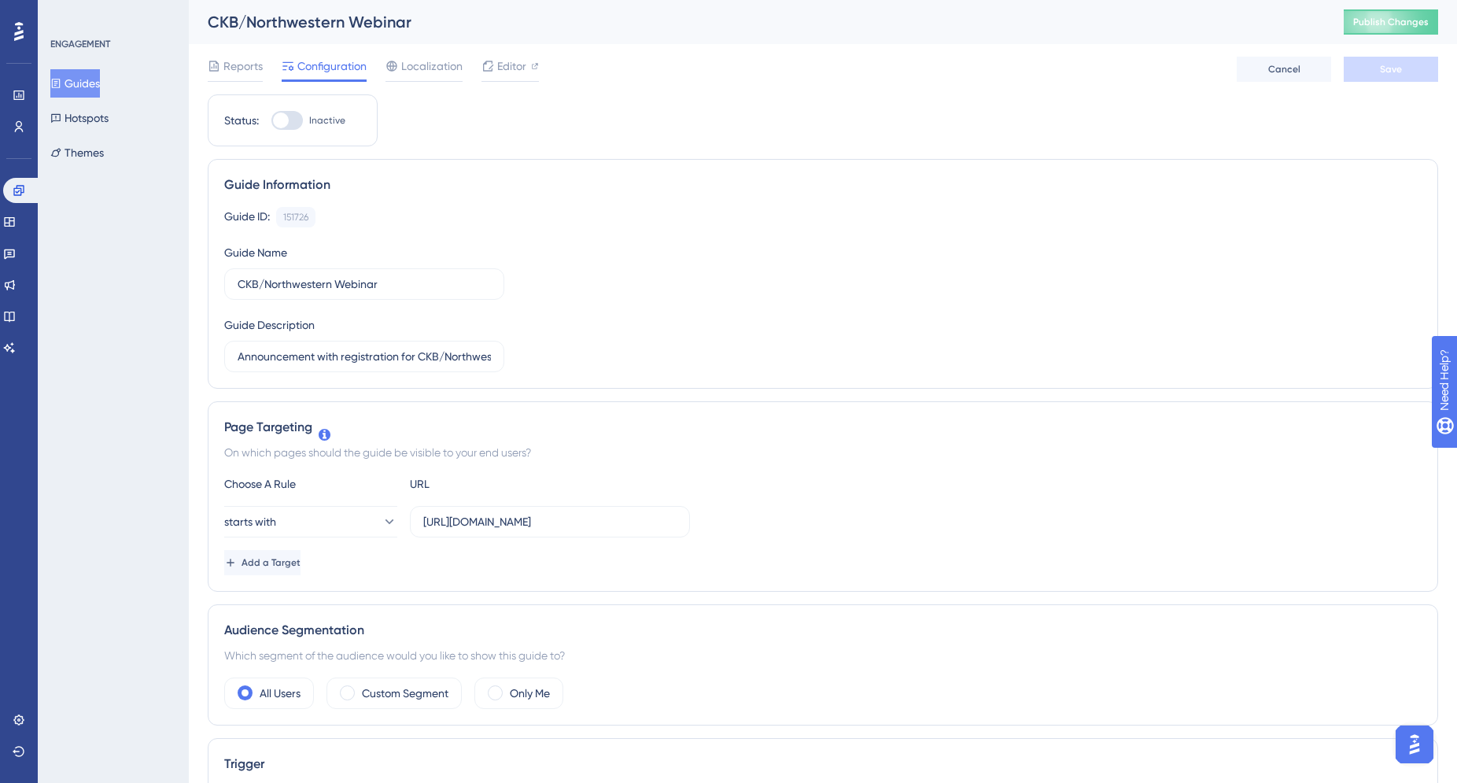
click at [732, 208] on div "Guide ID: 151726 Copy" at bounding box center [822, 217] width 1197 height 20
click at [1416, 24] on span "Publish Changes" at bounding box center [1391, 22] width 76 height 13
click at [495, 68] on div "Editor" at bounding box center [509, 66] width 57 height 19
click at [120, 322] on div "ENGAGEMENT Guides Hotspots Themes" at bounding box center [113, 391] width 151 height 783
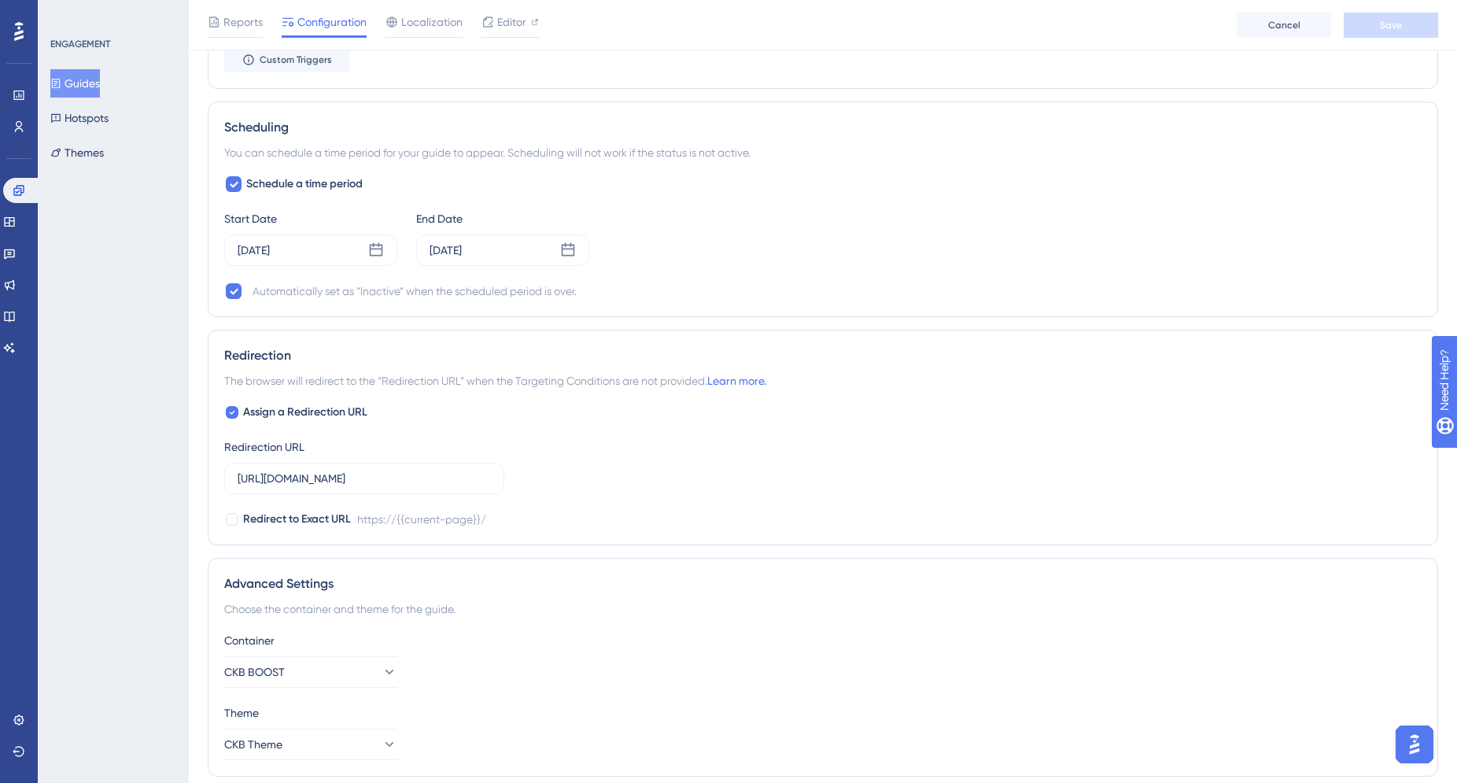
scroll to position [1000, 0]
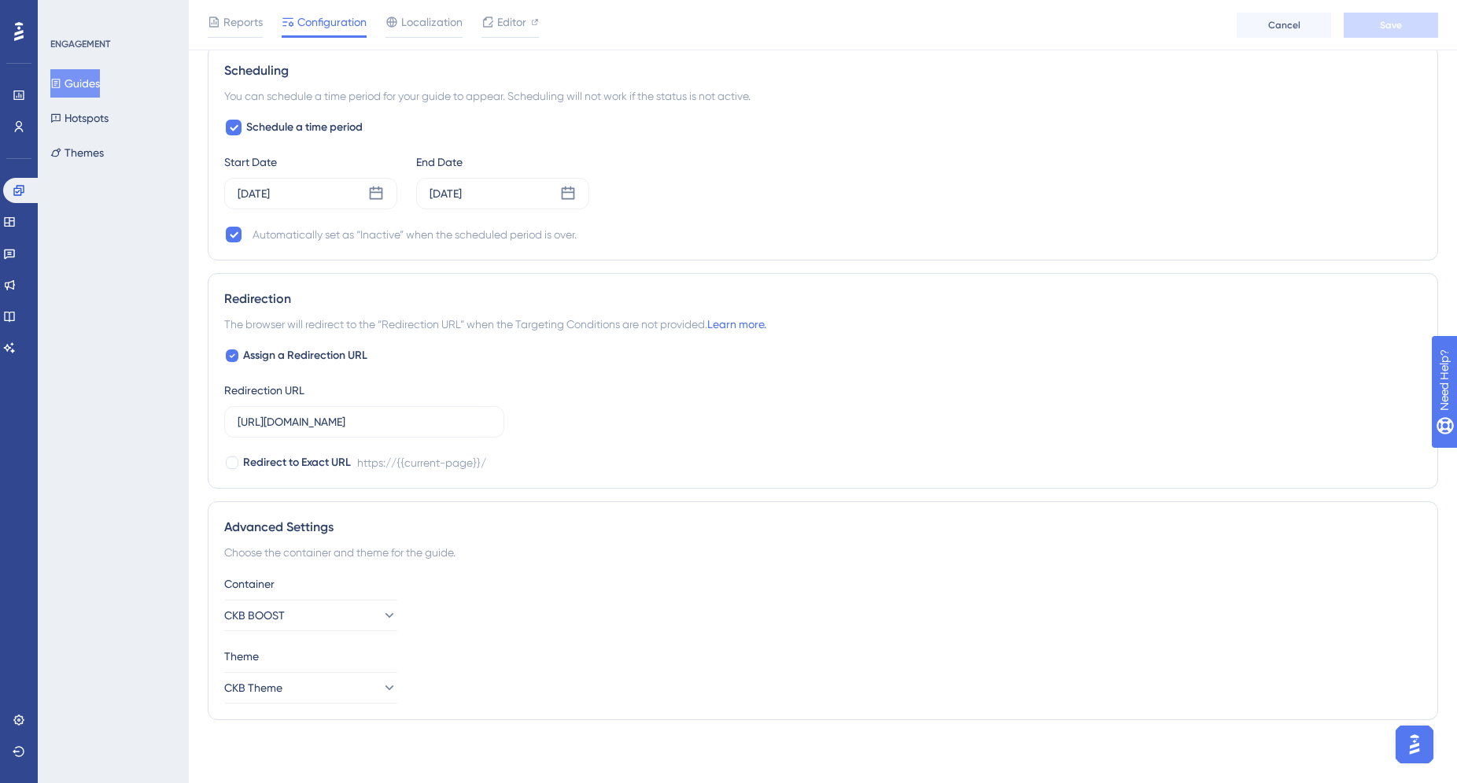
click at [102, 337] on div "ENGAGEMENT Guides Hotspots Themes" at bounding box center [113, 391] width 151 height 783
click at [90, 158] on button "Themes" at bounding box center [76, 152] width 53 height 28
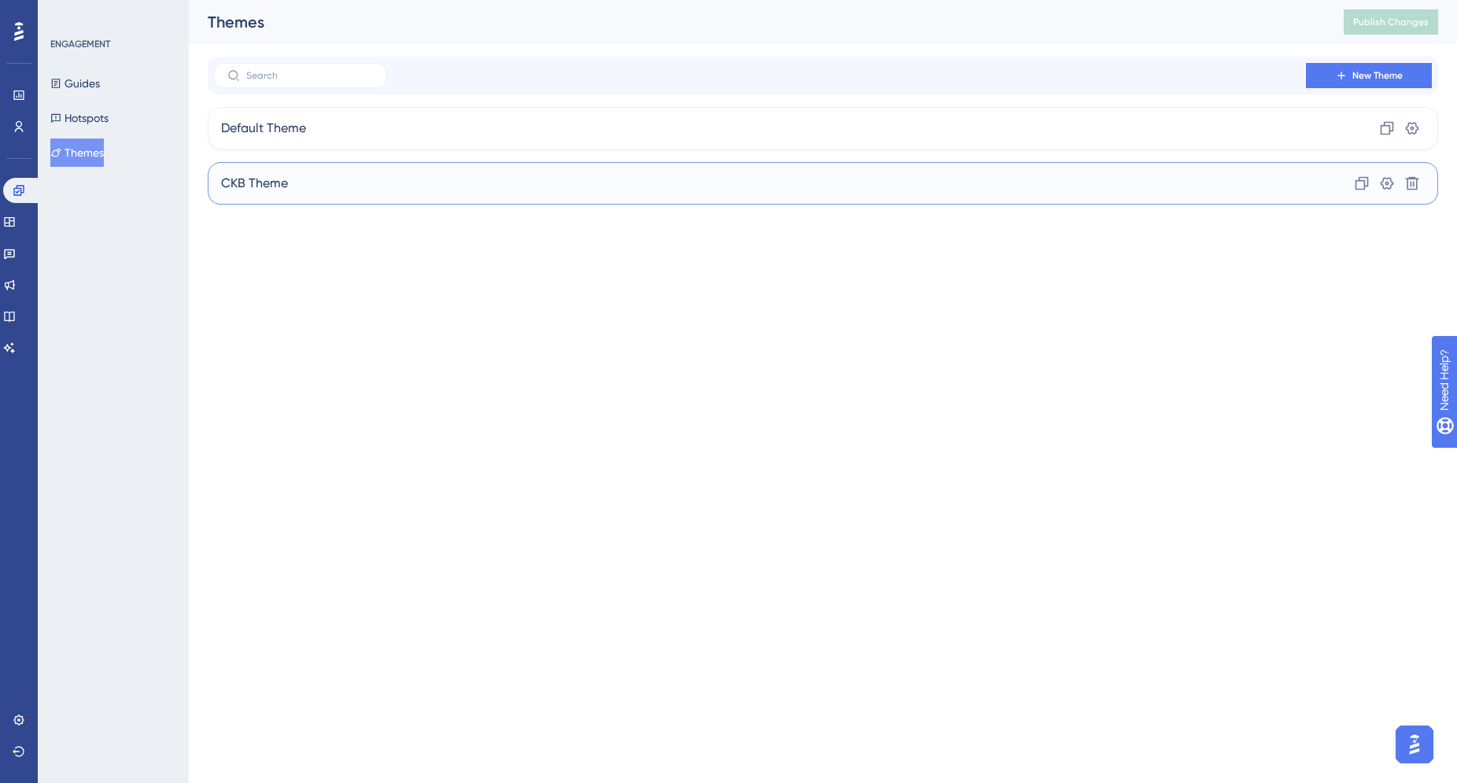
click at [411, 172] on div "CKB Theme Clone Settings Delete" at bounding box center [823, 183] width 1230 height 42
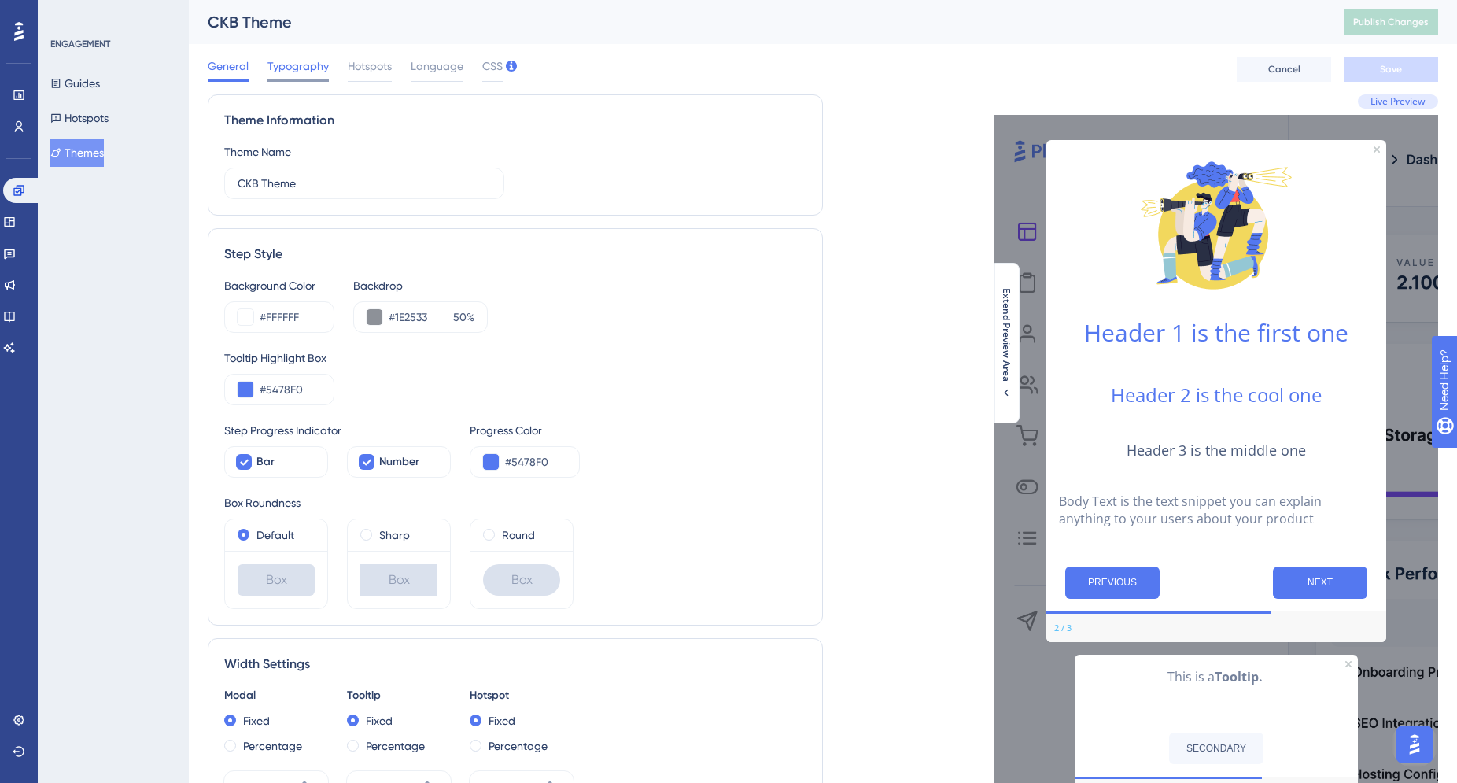
click at [304, 61] on span "Typography" at bounding box center [297, 66] width 61 height 19
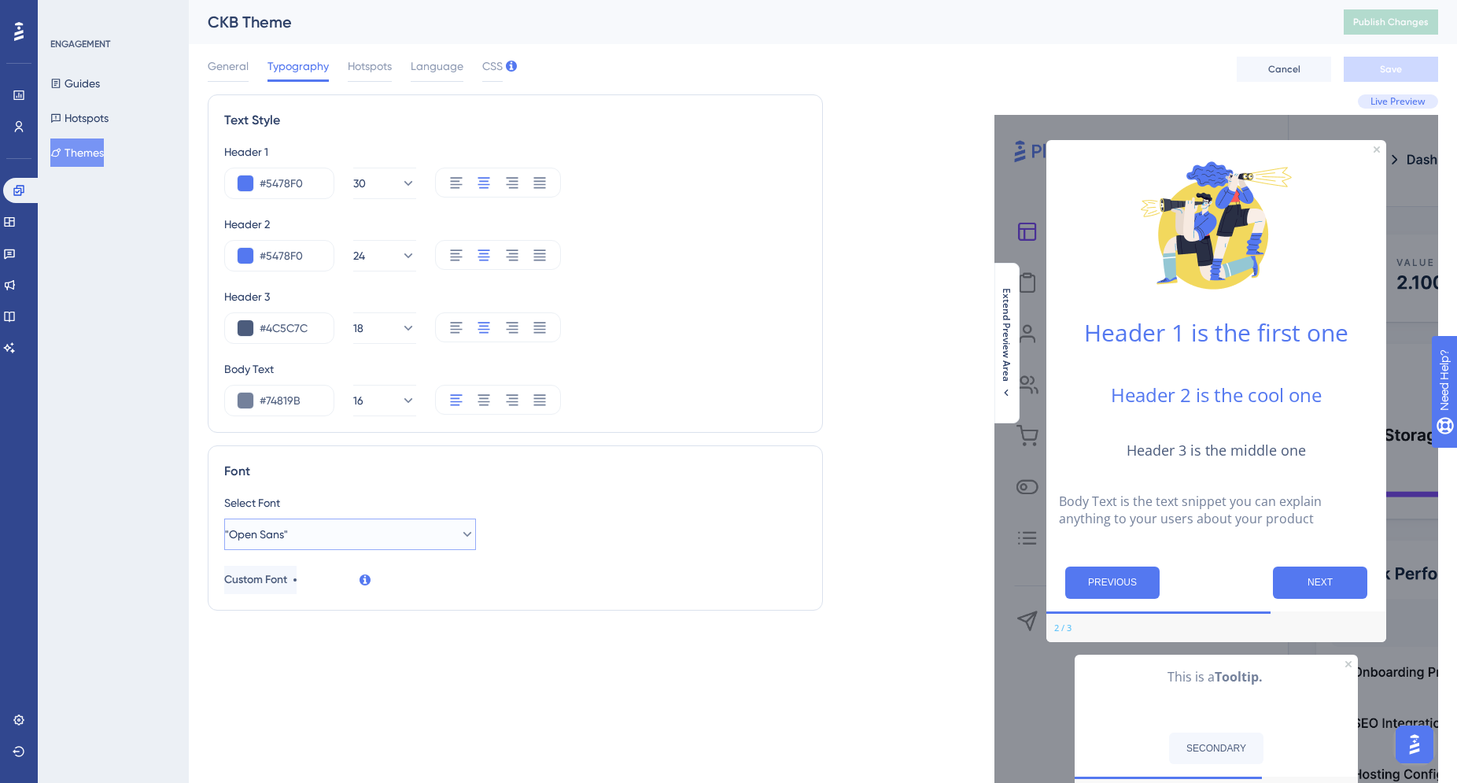
click at [429, 543] on button ""Open Sans"" at bounding box center [350, 533] width 252 height 31
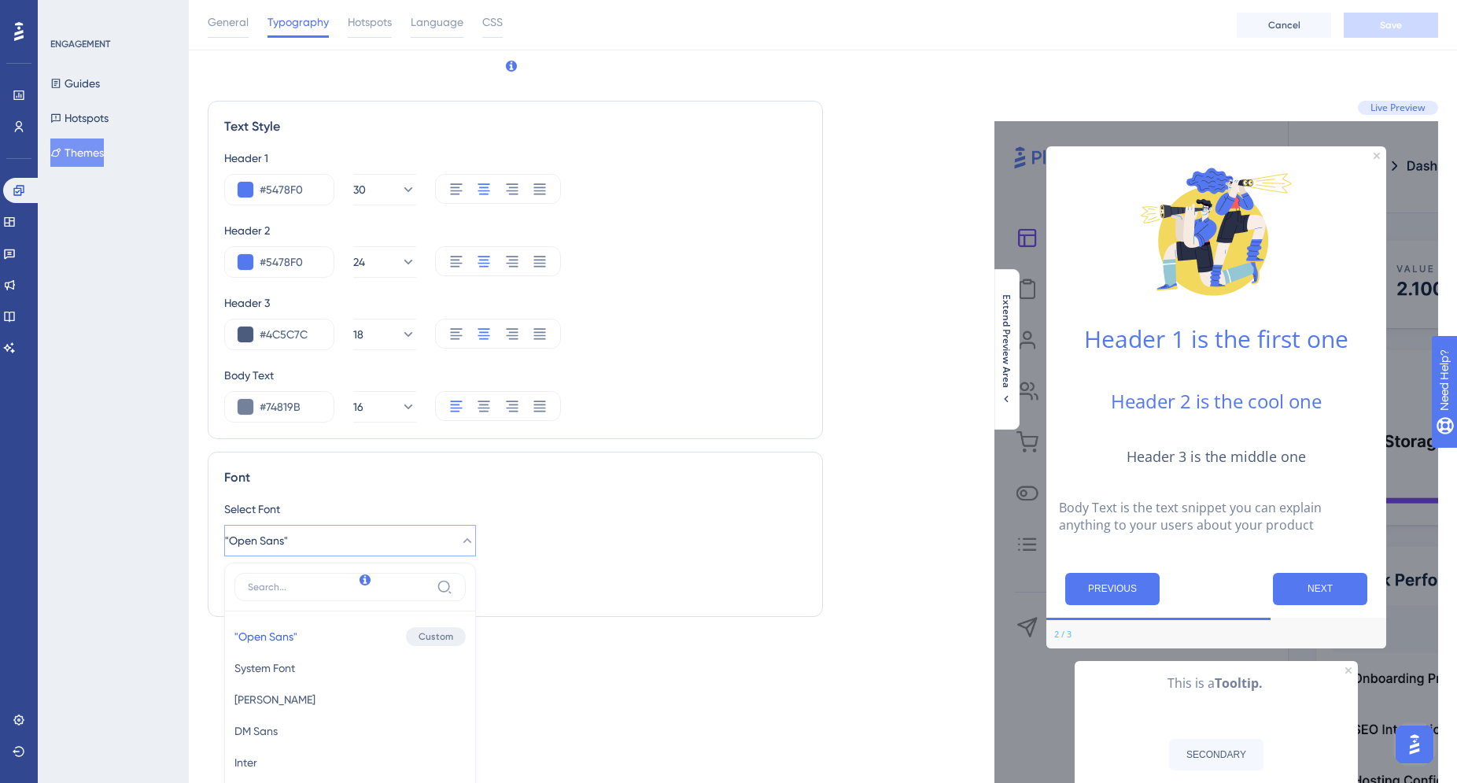
scroll to position [330, 0]
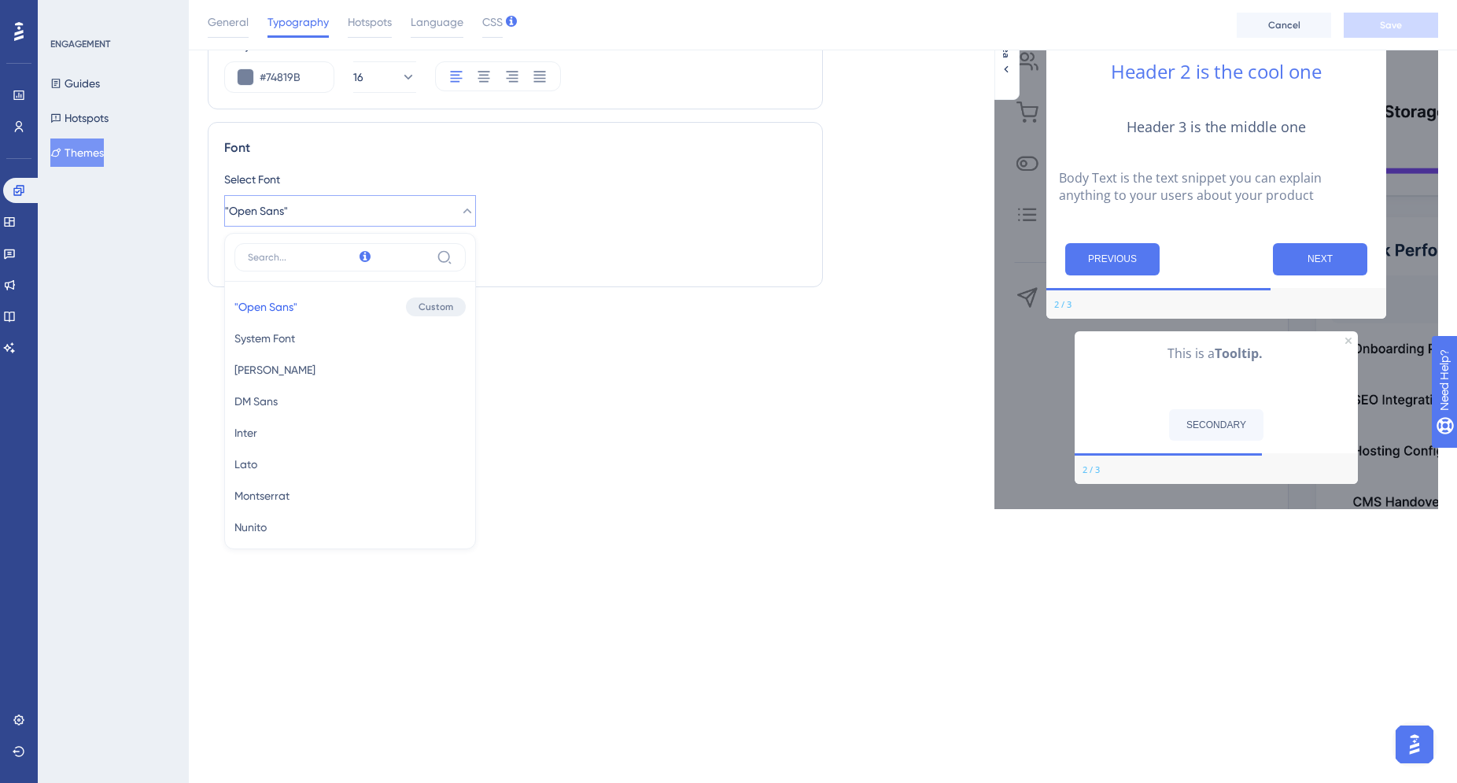
click at [656, 267] on div "Select Font "Open Sans" "Open Sans" "Open Sans" Custom System Font System Font …" at bounding box center [515, 220] width 582 height 101
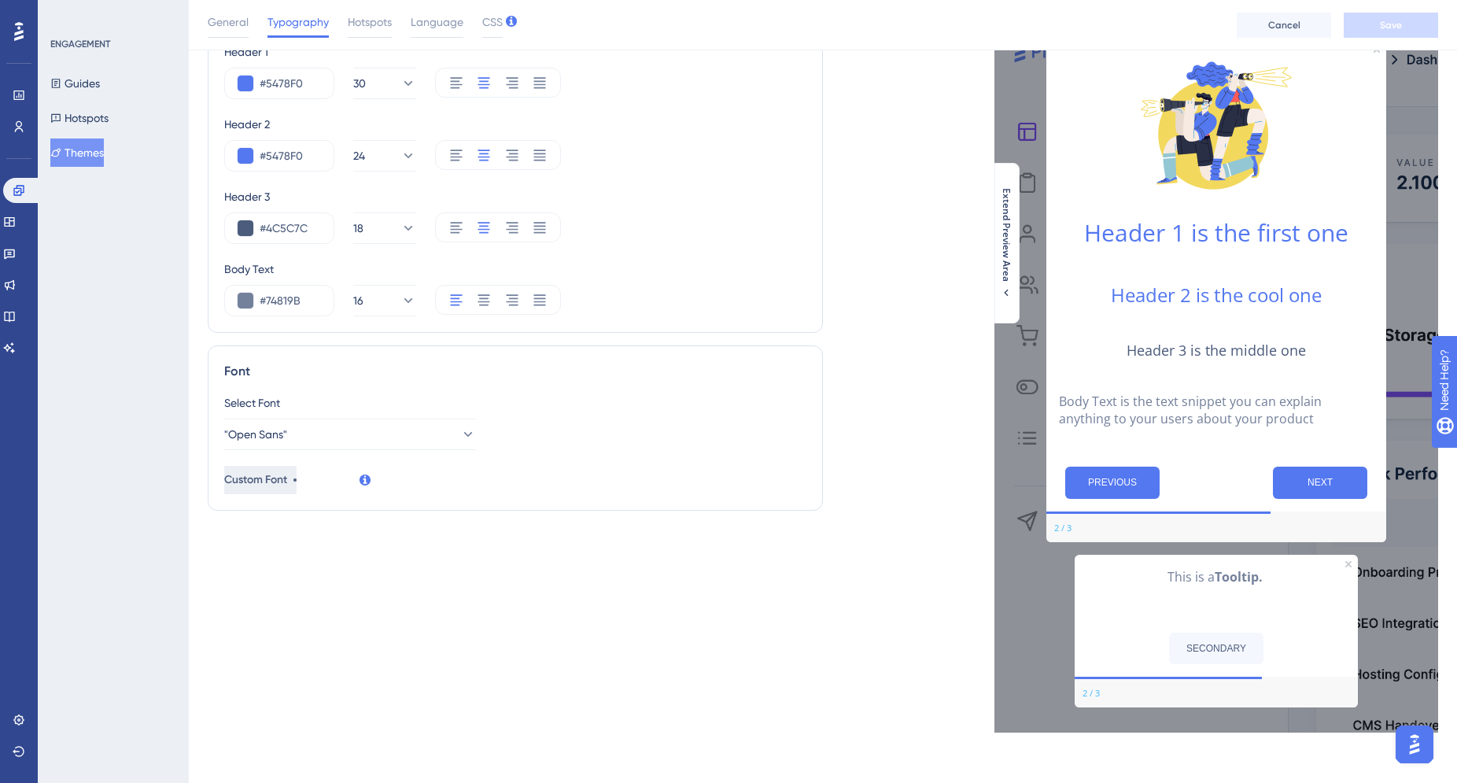
click at [296, 489] on button "Custom Font" at bounding box center [260, 480] width 72 height 28
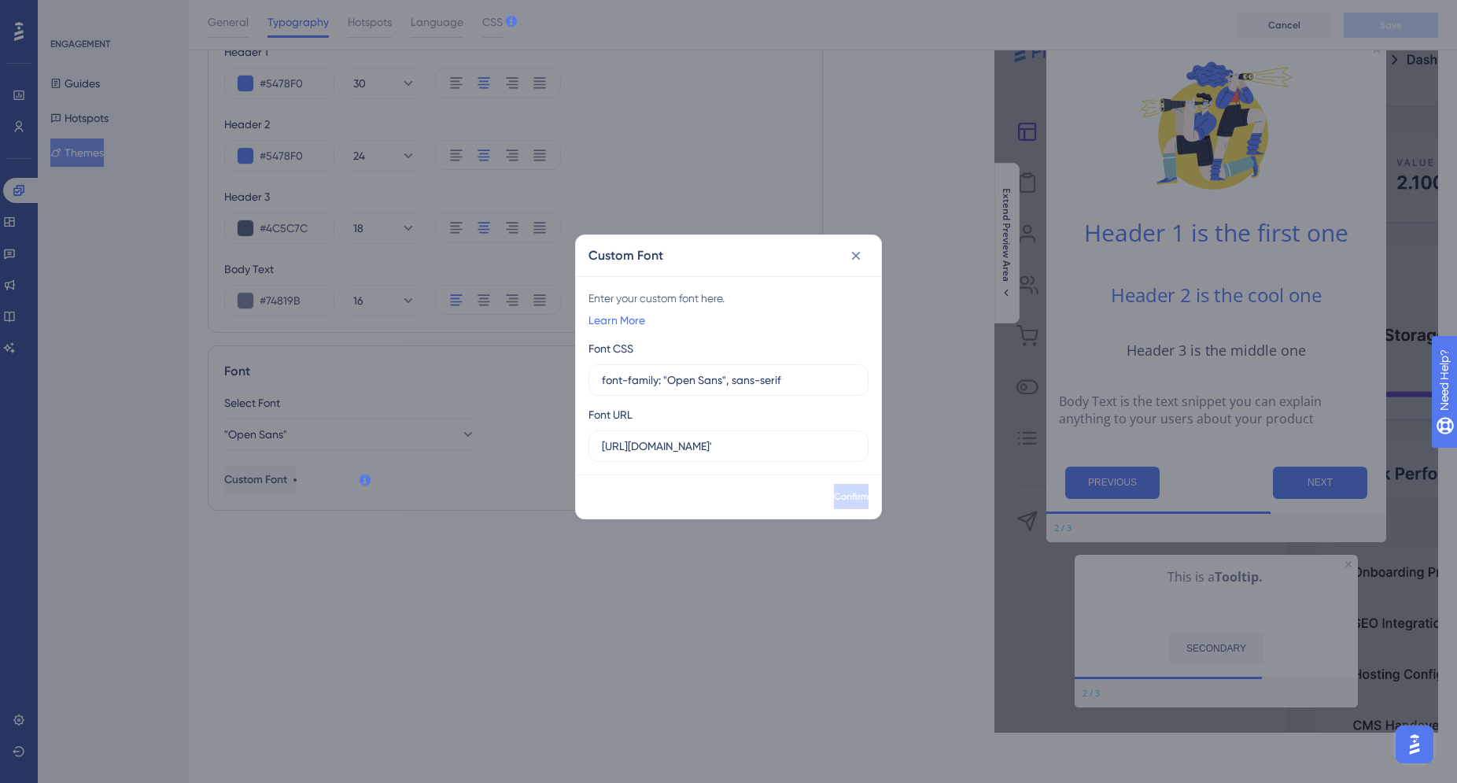
click at [700, 488] on div "Confirm" at bounding box center [728, 496] width 305 height 44
click at [771, 445] on input "https://fonts.googleapis.com/css2?family=Open+Sans:ital,wght@0,300..800;1,300..…" at bounding box center [728, 445] width 253 height 17
drag, startPoint x: 722, startPoint y: 481, endPoint x: 684, endPoint y: 457, distance: 44.9
click at [721, 481] on div "Confirm" at bounding box center [728, 496] width 305 height 44
drag, startPoint x: 606, startPoint y: 448, endPoint x: 632, endPoint y: 442, distance: 26.7
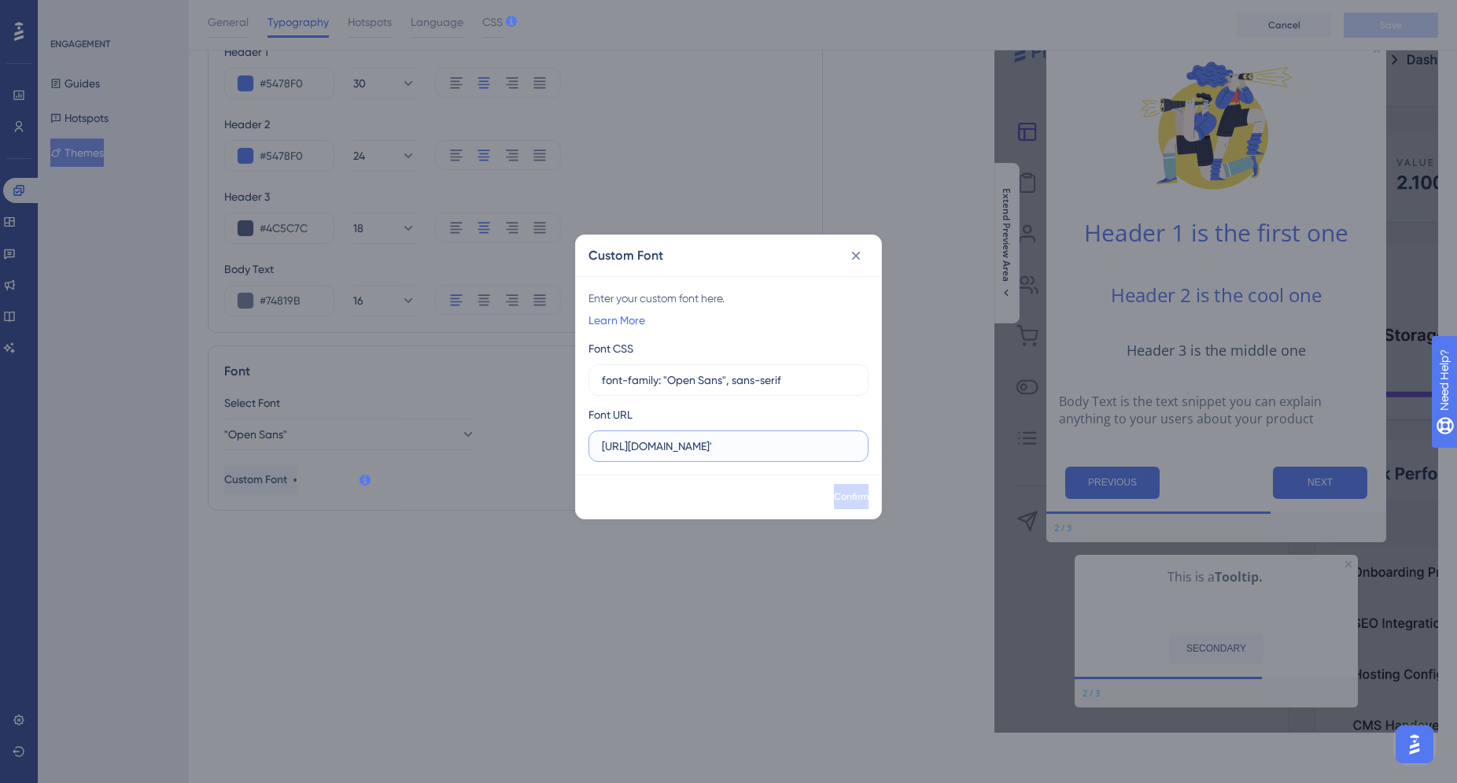
click at [606, 448] on input "https://fonts.googleapis.com/css2?family=Open+Sans:ital,wght@0,300..800;1,300..…" at bounding box center [728, 445] width 253 height 17
